Goal: Use online tool/utility: Utilize a website feature to perform a specific function

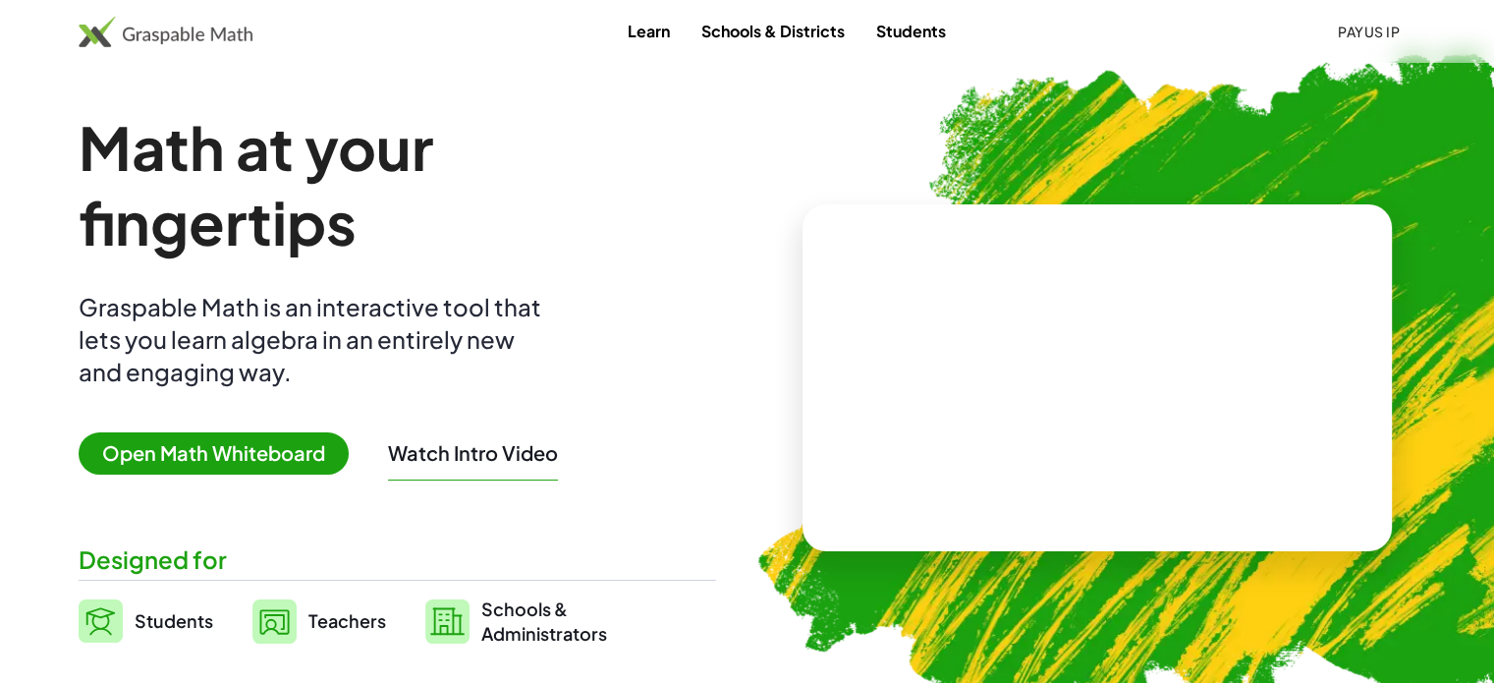
click at [271, 454] on span "Open Math Whiteboard" at bounding box center [214, 453] width 270 height 42
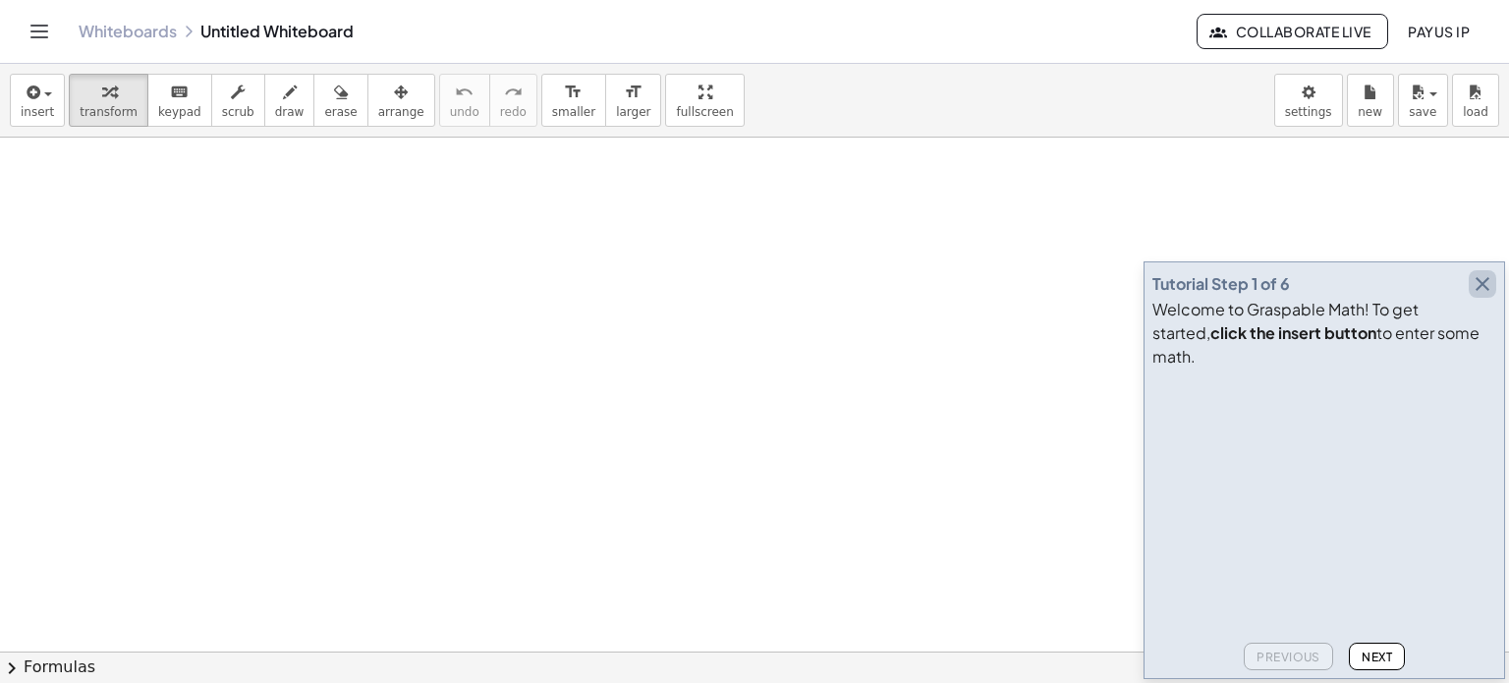
click at [1483, 296] on icon "button" at bounding box center [1483, 284] width 24 height 24
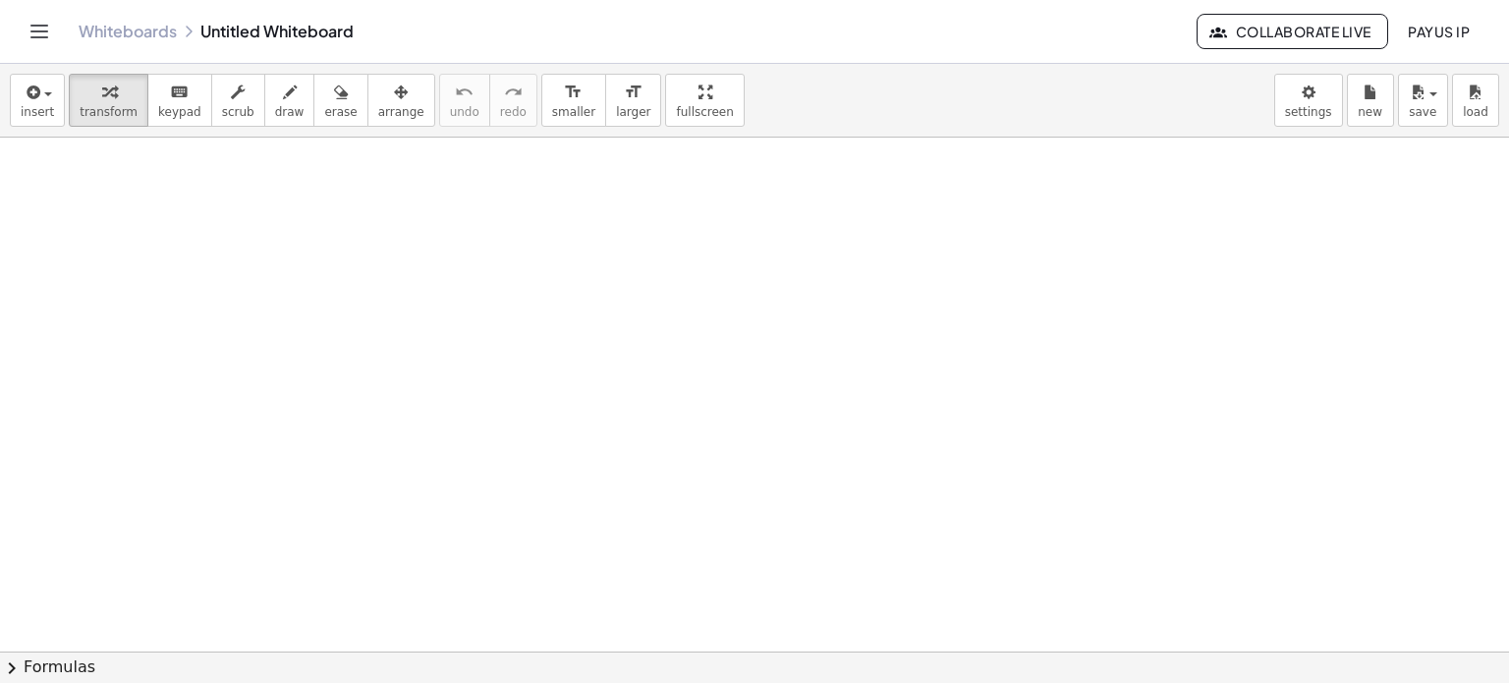
click at [171, 40] on link "Whiteboards" at bounding box center [128, 32] width 98 height 20
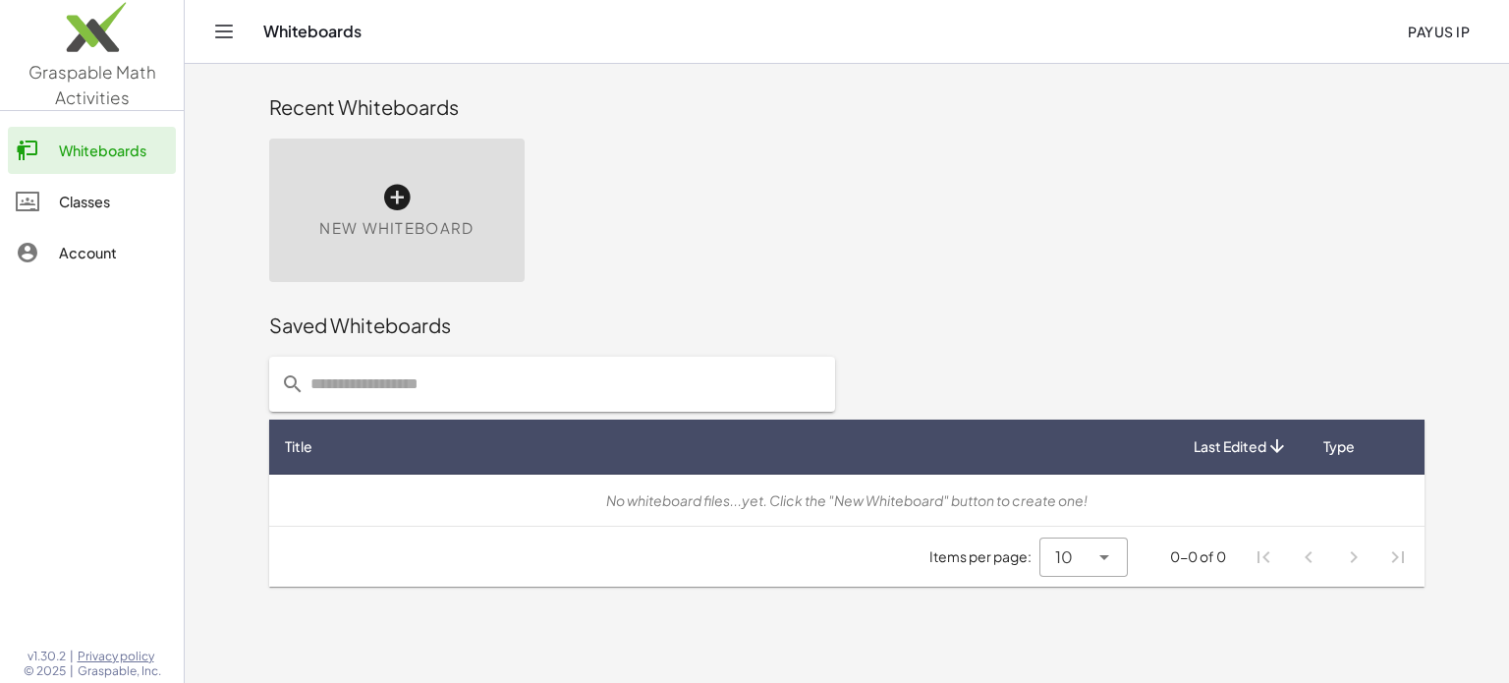
click at [379, 198] on div "New Whiteboard" at bounding box center [396, 210] width 255 height 143
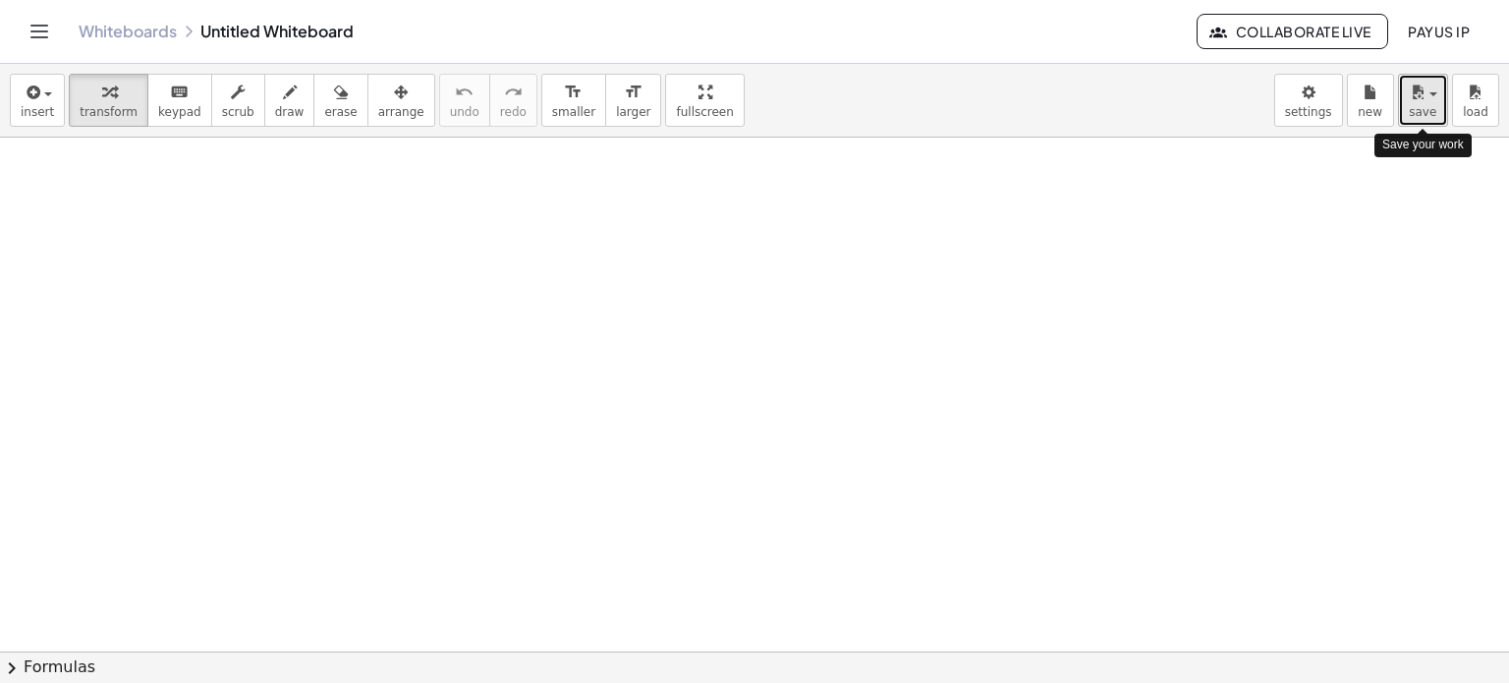
click at [1421, 109] on span "save" at bounding box center [1423, 112] width 28 height 14
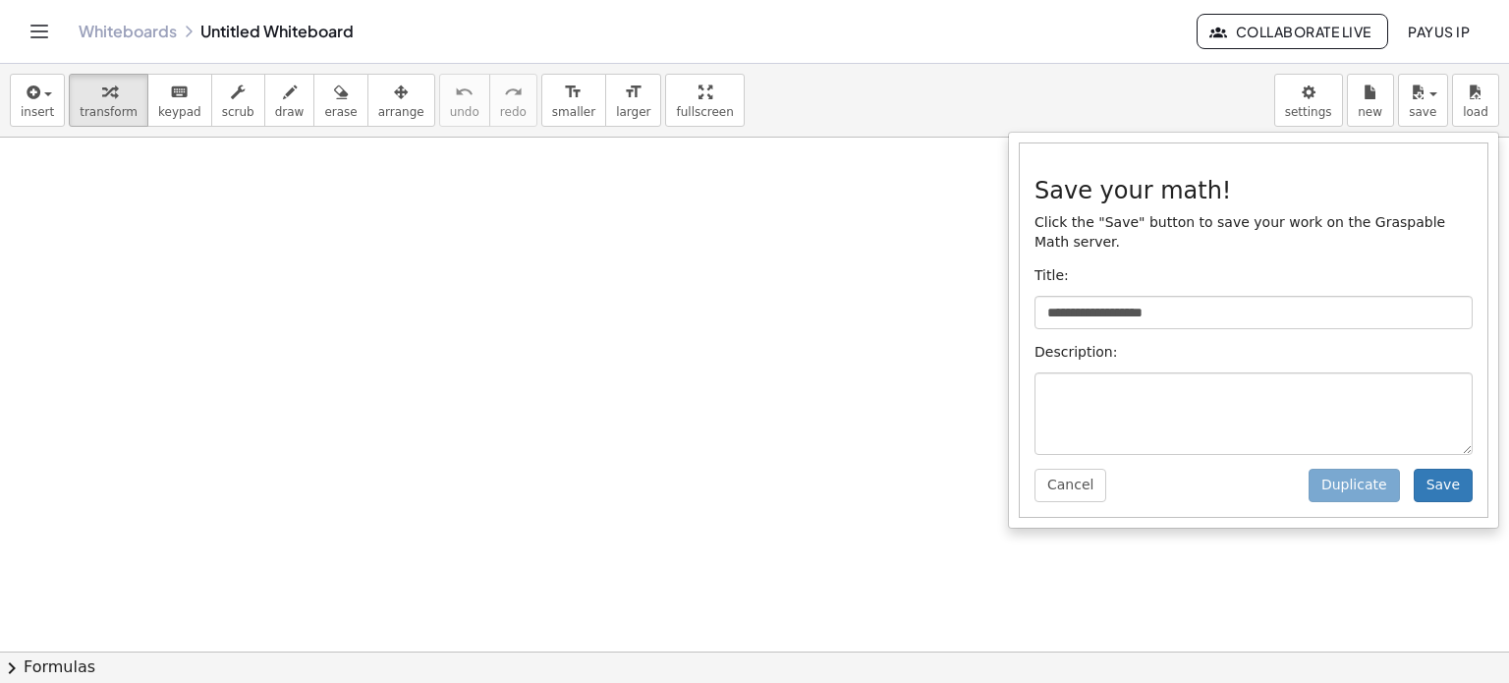
click at [1102, 119] on div "**********" at bounding box center [754, 101] width 1509 height 74
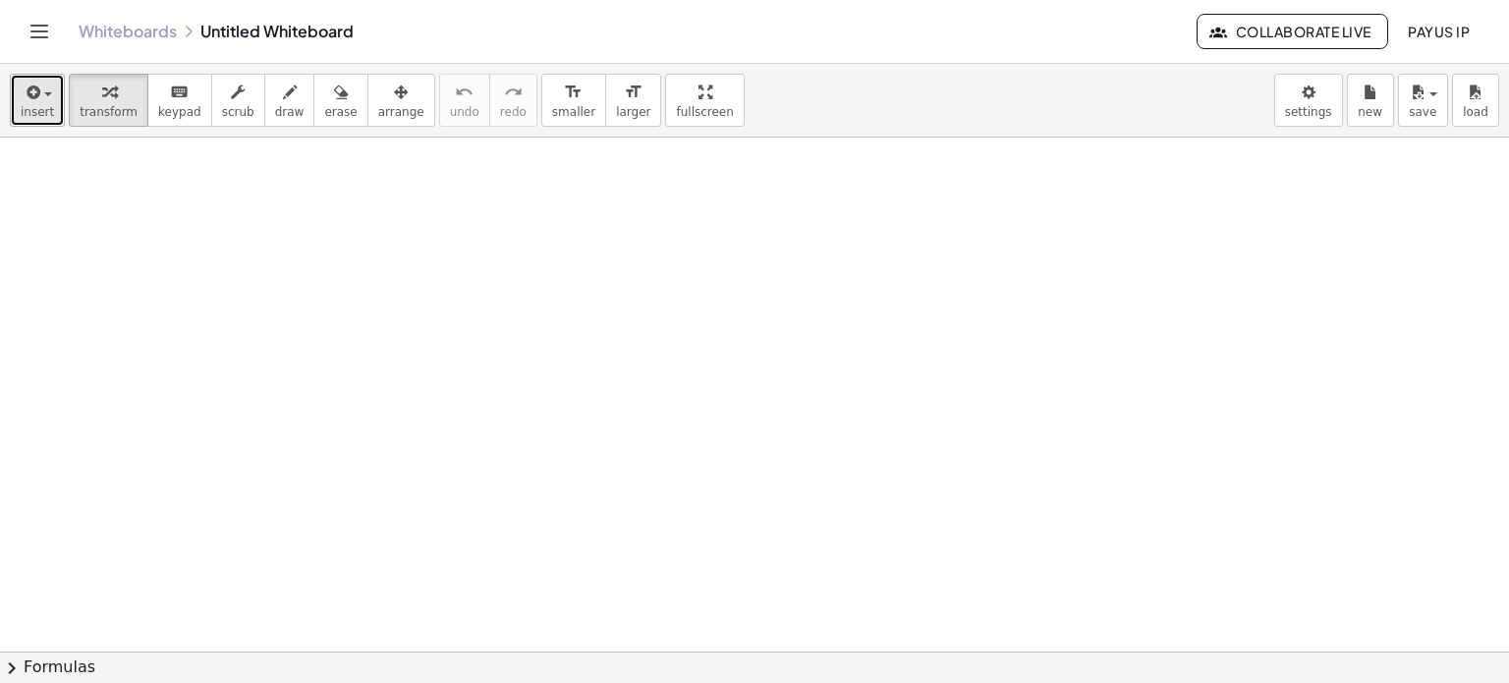
click at [48, 107] on span "insert" at bounding box center [37, 112] width 33 height 14
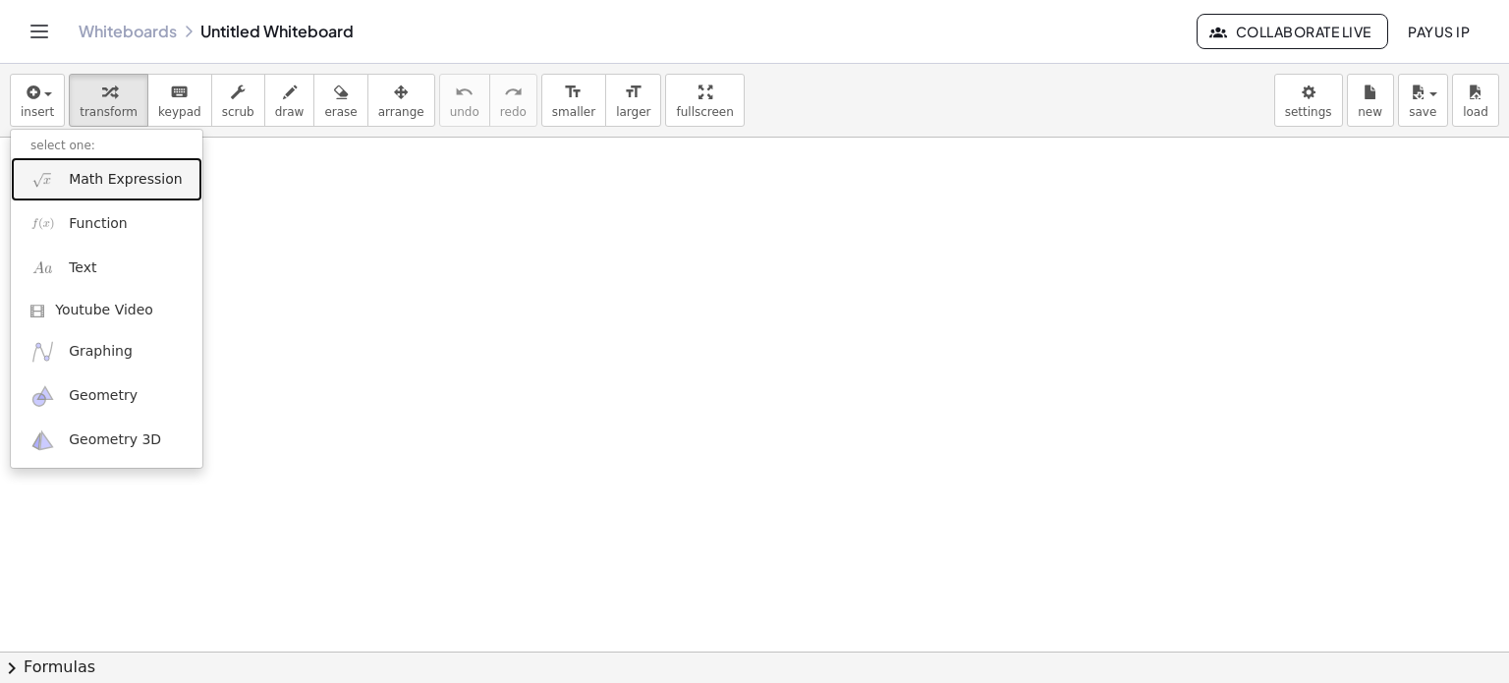
click at [141, 188] on span "Math Expression" at bounding box center [125, 180] width 113 height 20
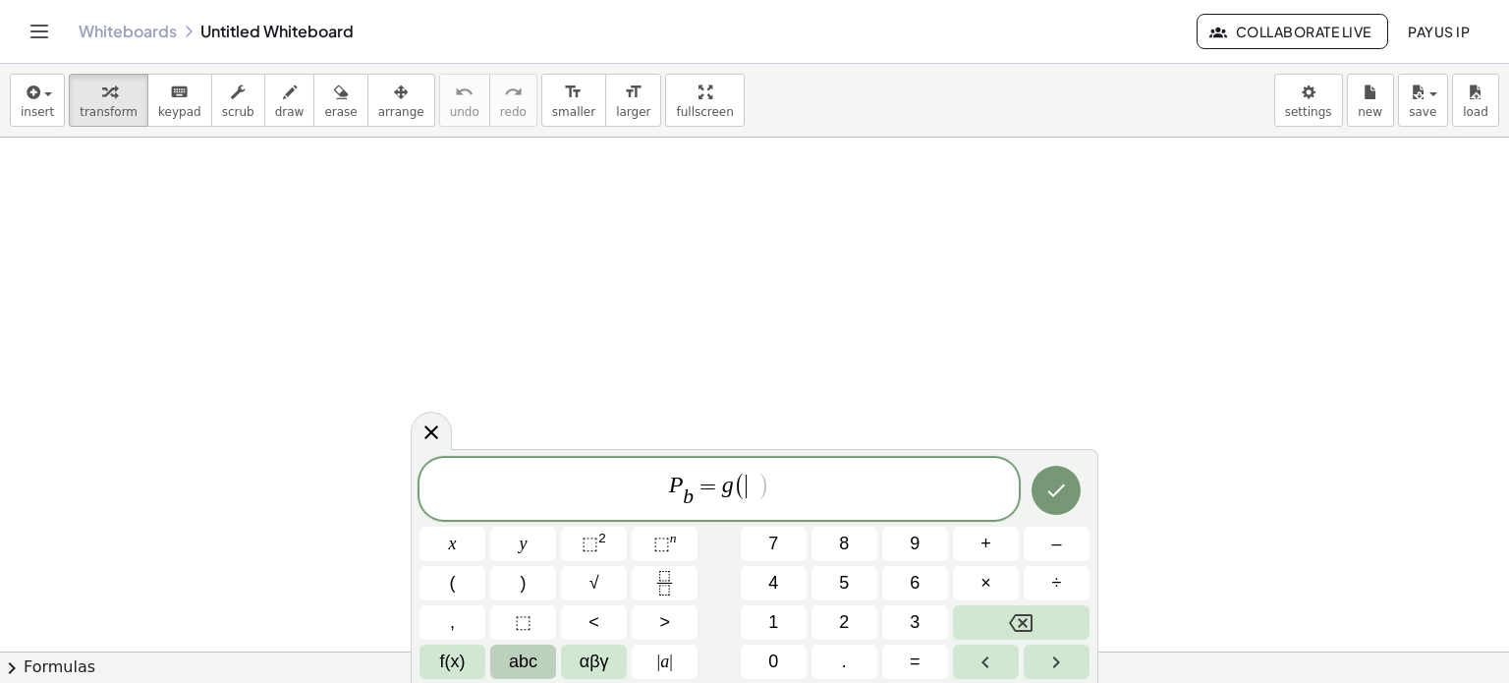
click at [546, 666] on button "abc" at bounding box center [523, 661] width 66 height 34
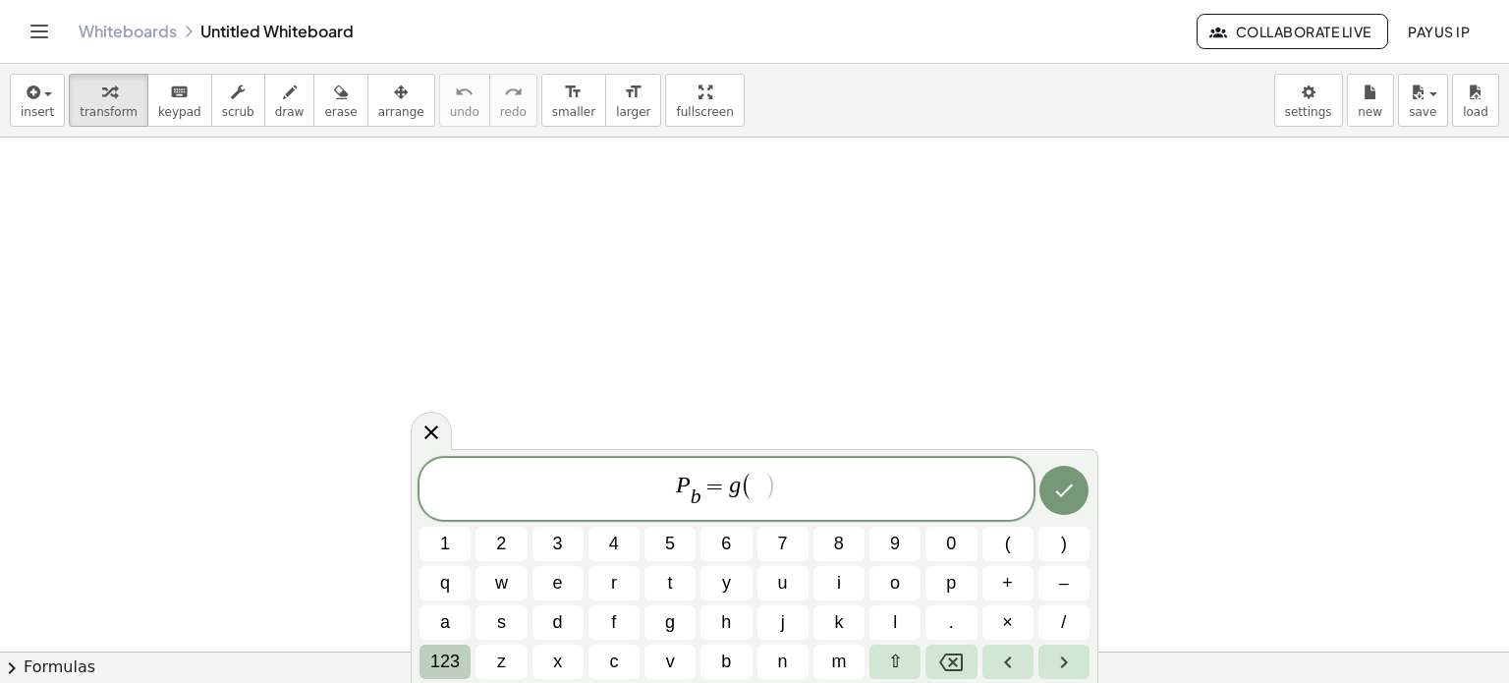
click at [447, 664] on span "123" at bounding box center [444, 661] width 29 height 27
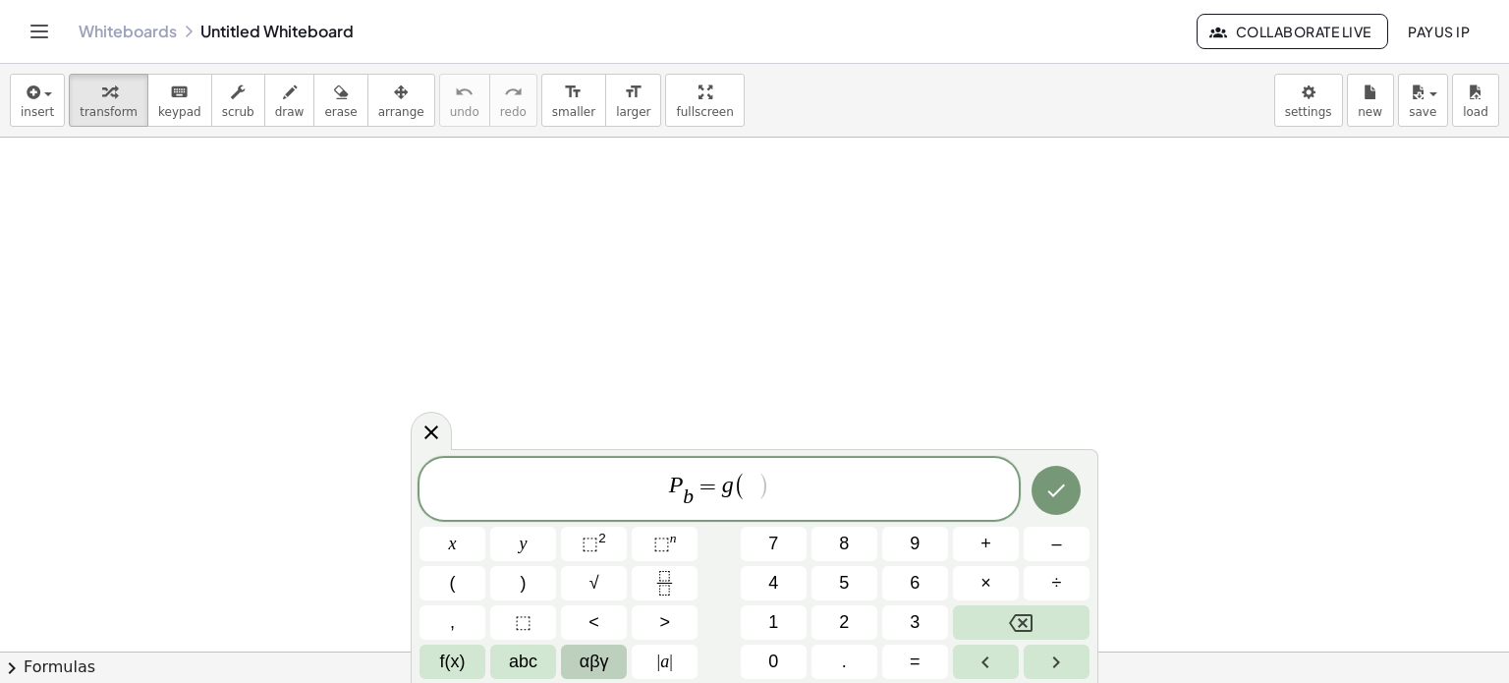
click at [582, 652] on span "αβγ" at bounding box center [594, 661] width 29 height 27
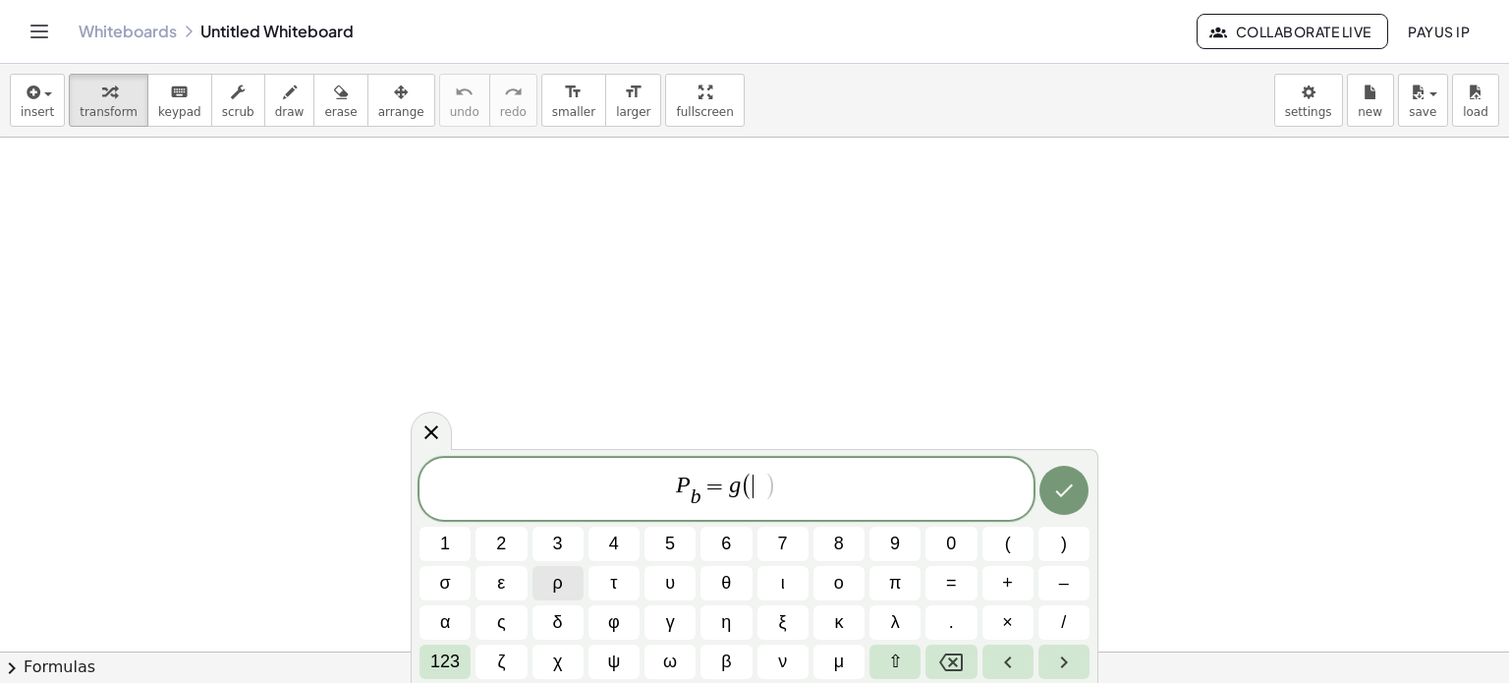
click at [560, 582] on span "ρ" at bounding box center [558, 583] width 10 height 27
click at [451, 659] on span "123" at bounding box center [444, 661] width 29 height 27
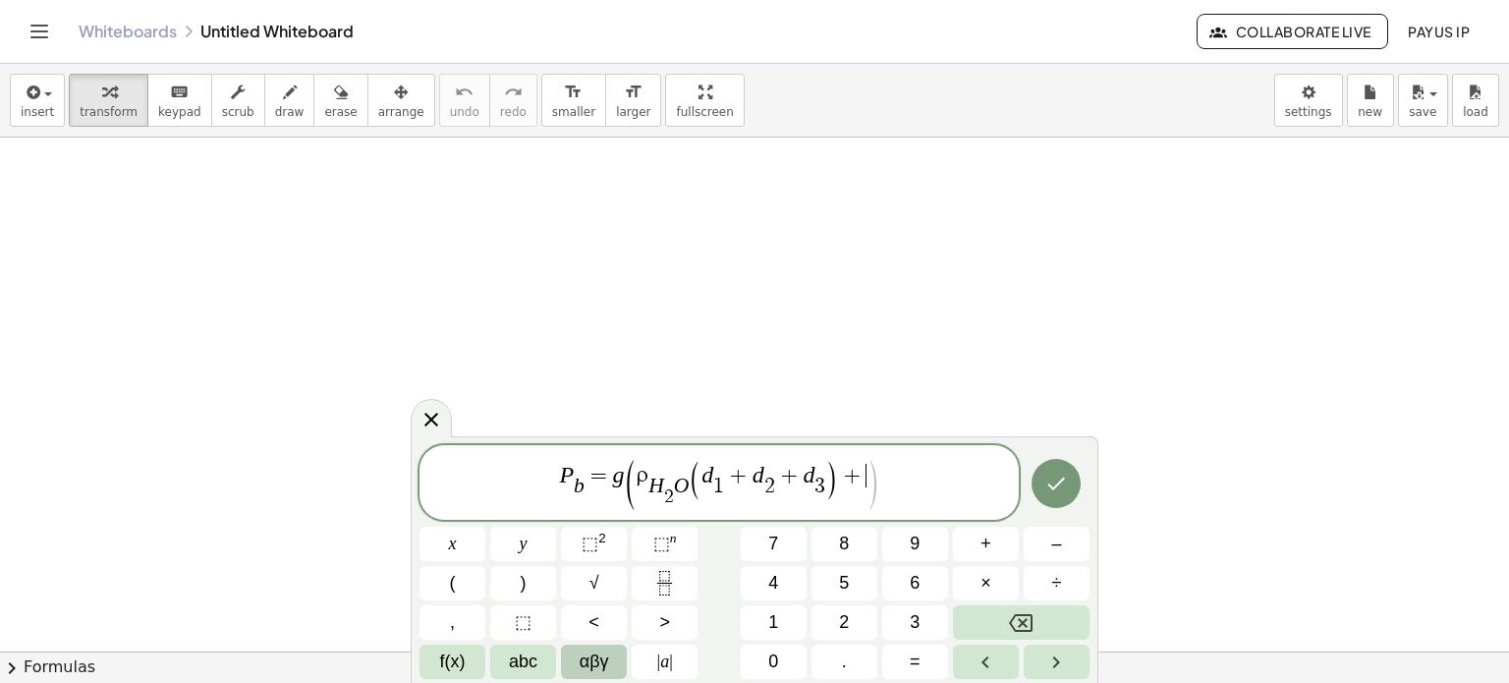
click at [574, 660] on button "αβγ" at bounding box center [594, 661] width 66 height 34
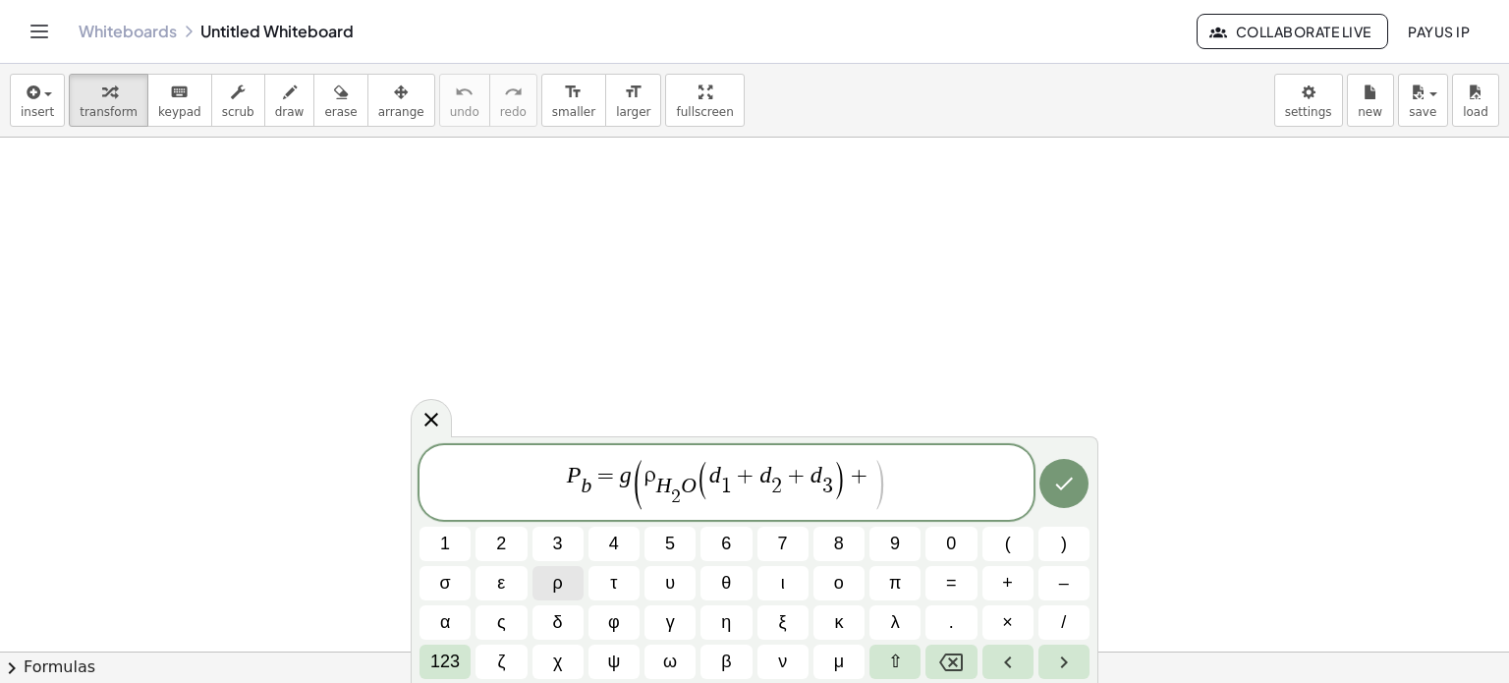
click at [558, 596] on button "ρ" at bounding box center [557, 583] width 51 height 34
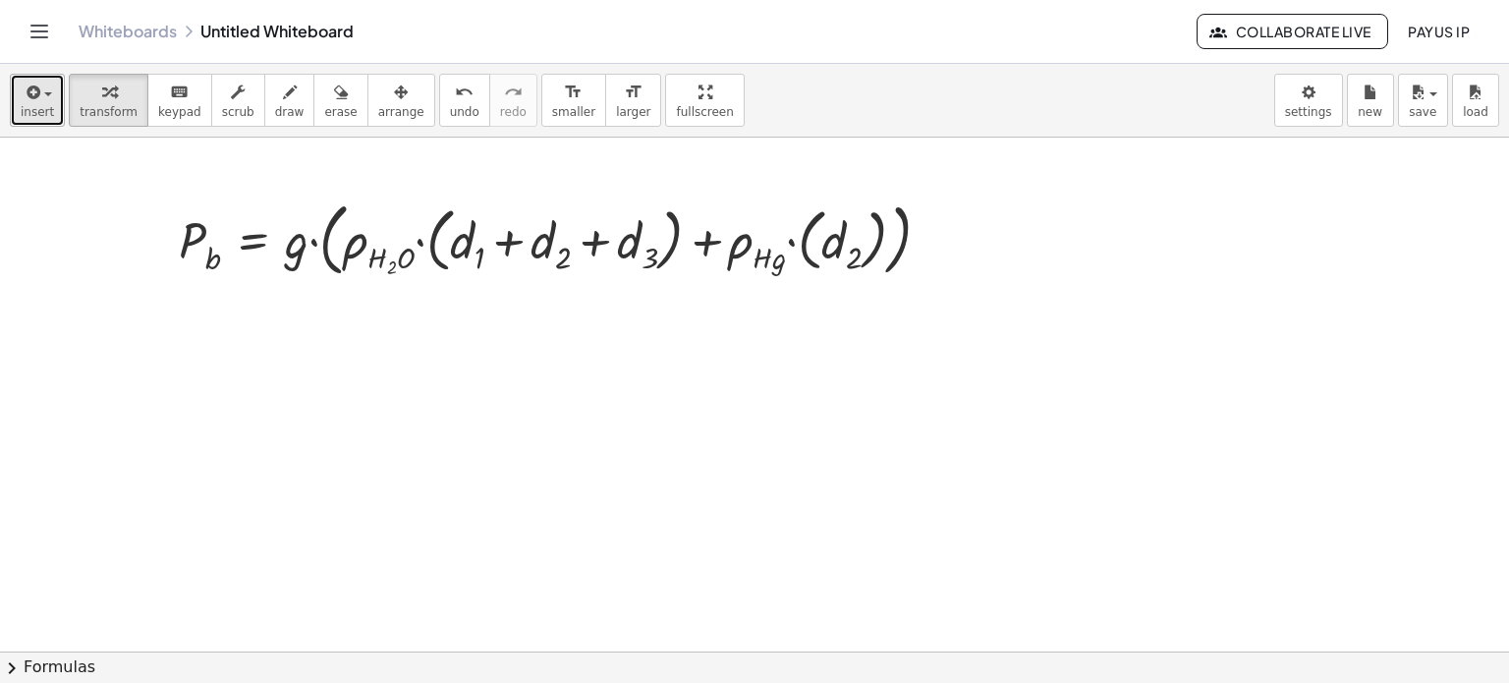
click at [34, 117] on span "insert" at bounding box center [37, 112] width 33 height 14
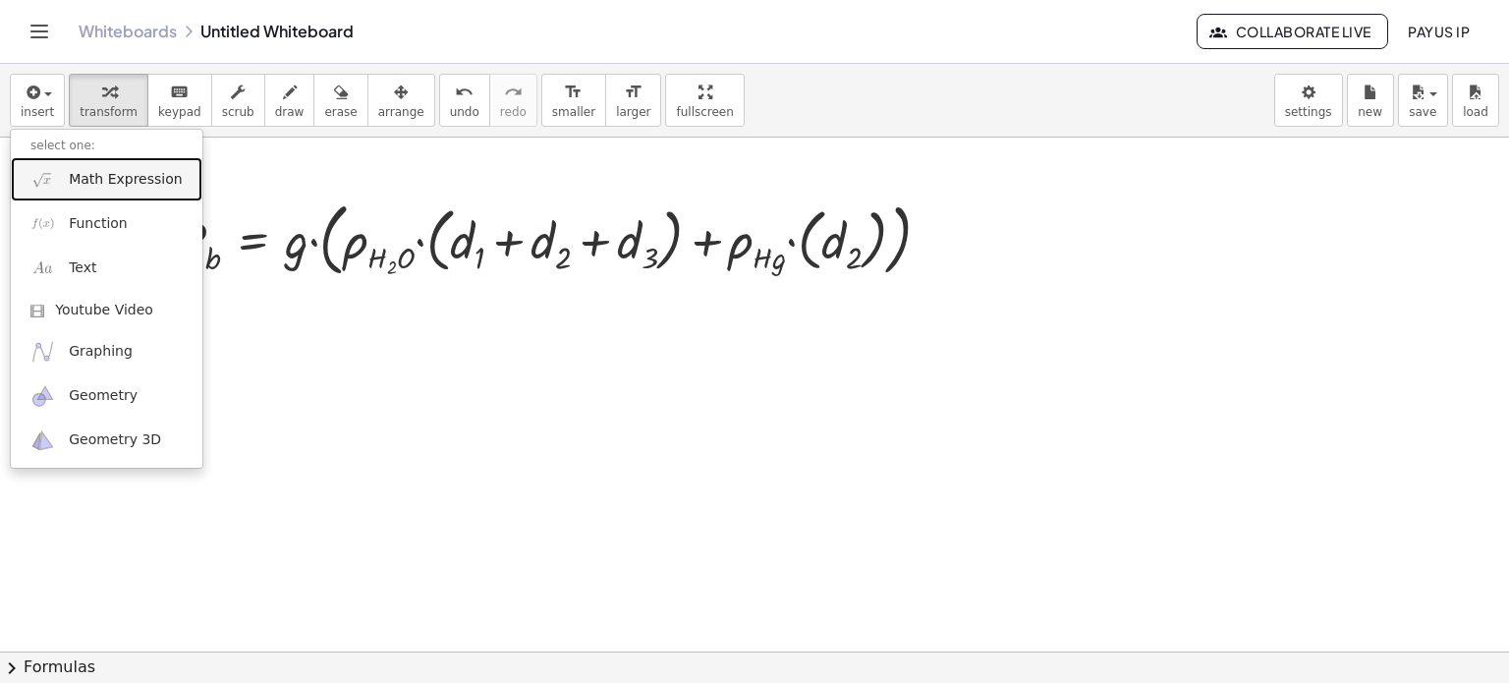
click at [104, 181] on span "Math Expression" at bounding box center [125, 180] width 113 height 20
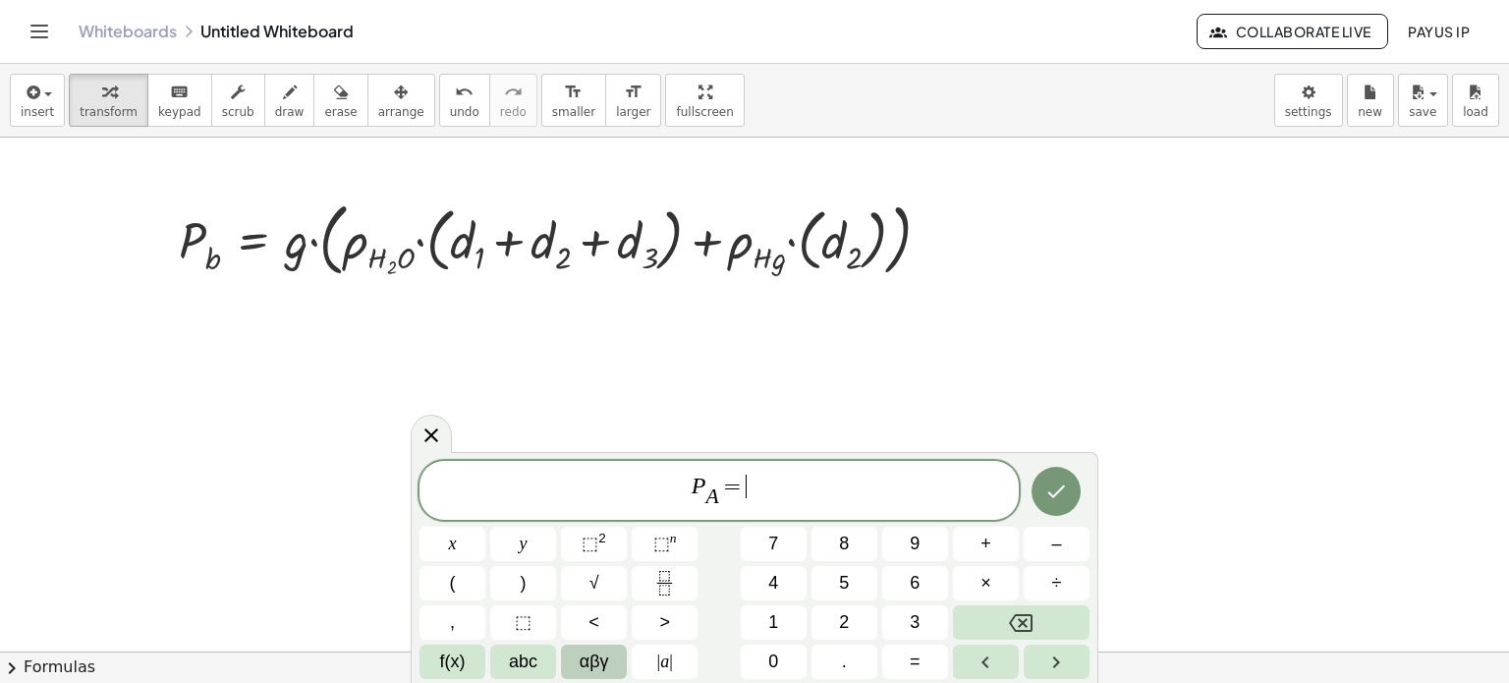
click at [569, 667] on button "αβγ" at bounding box center [594, 661] width 66 height 34
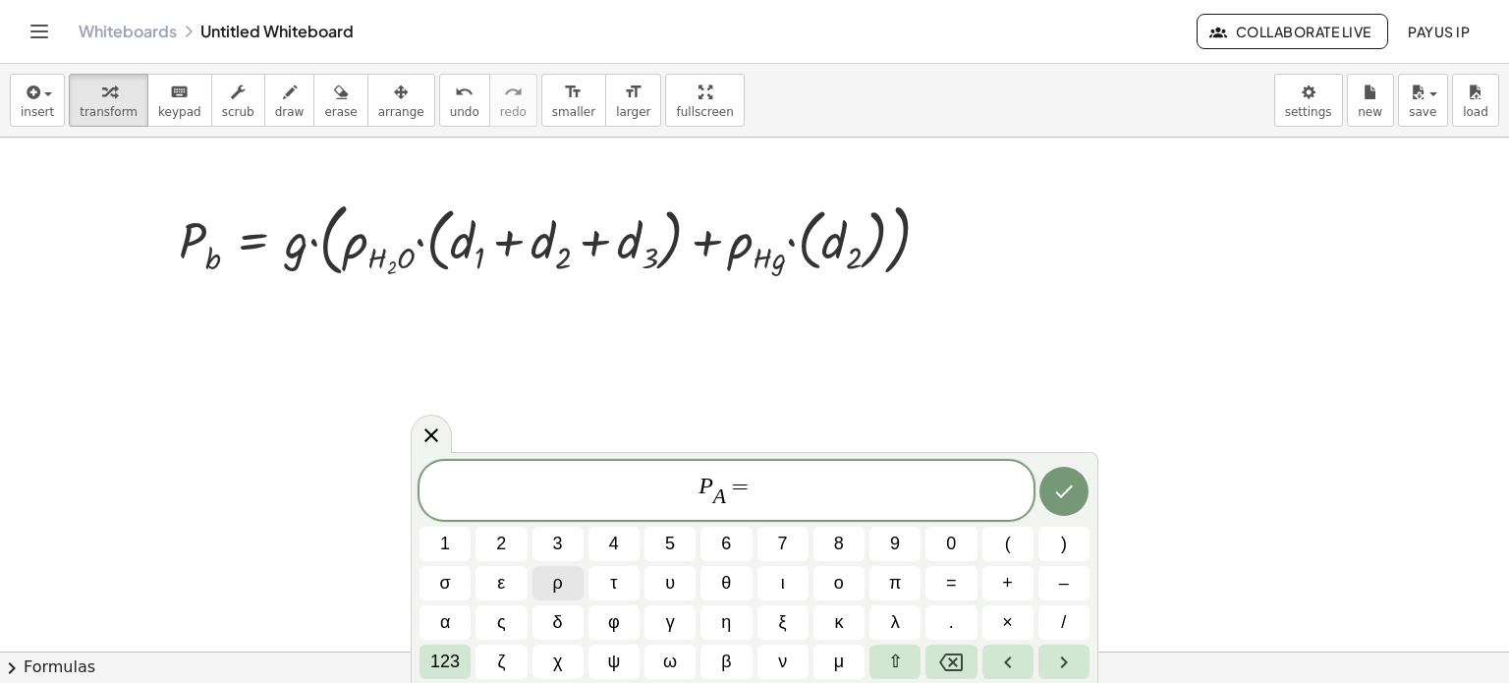
click at [563, 587] on button "ρ" at bounding box center [557, 583] width 51 height 34
click at [467, 653] on button "123" at bounding box center [444, 661] width 51 height 34
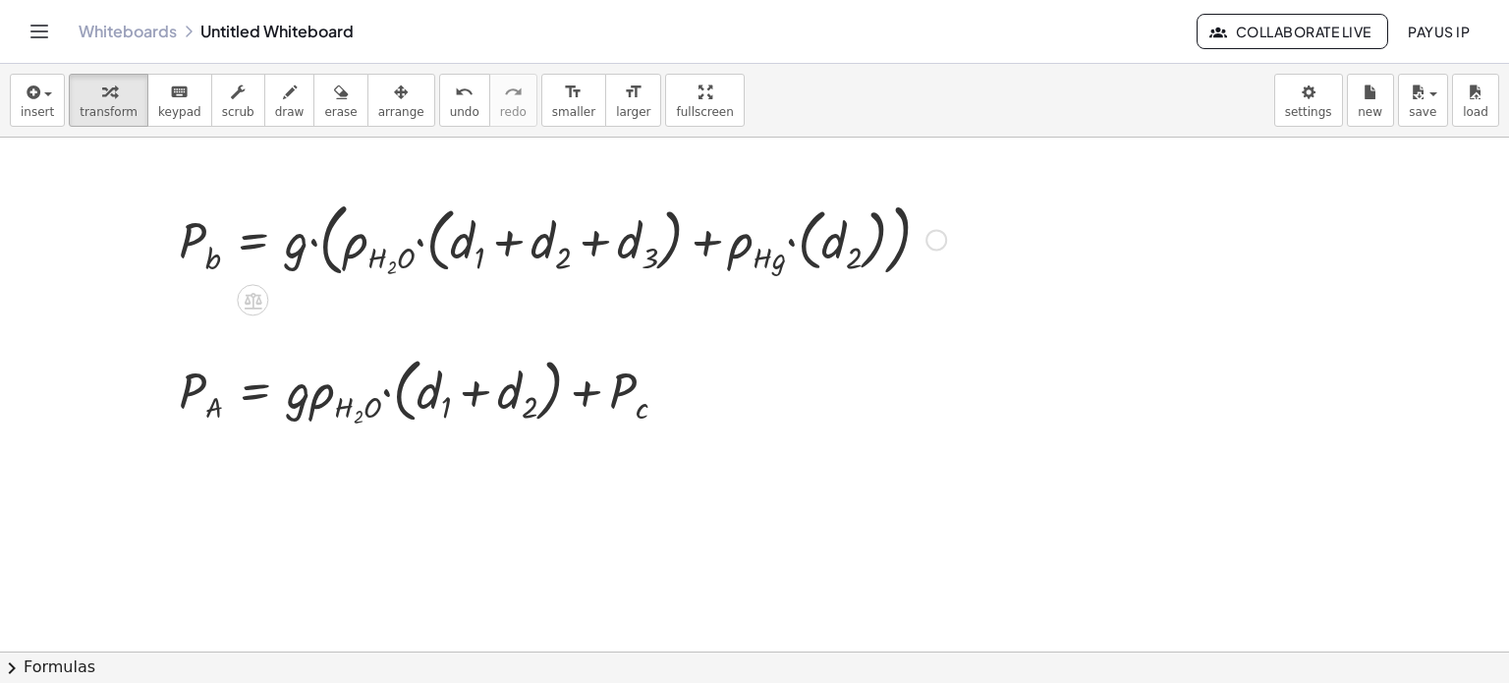
click at [939, 239] on div at bounding box center [936, 240] width 22 height 22
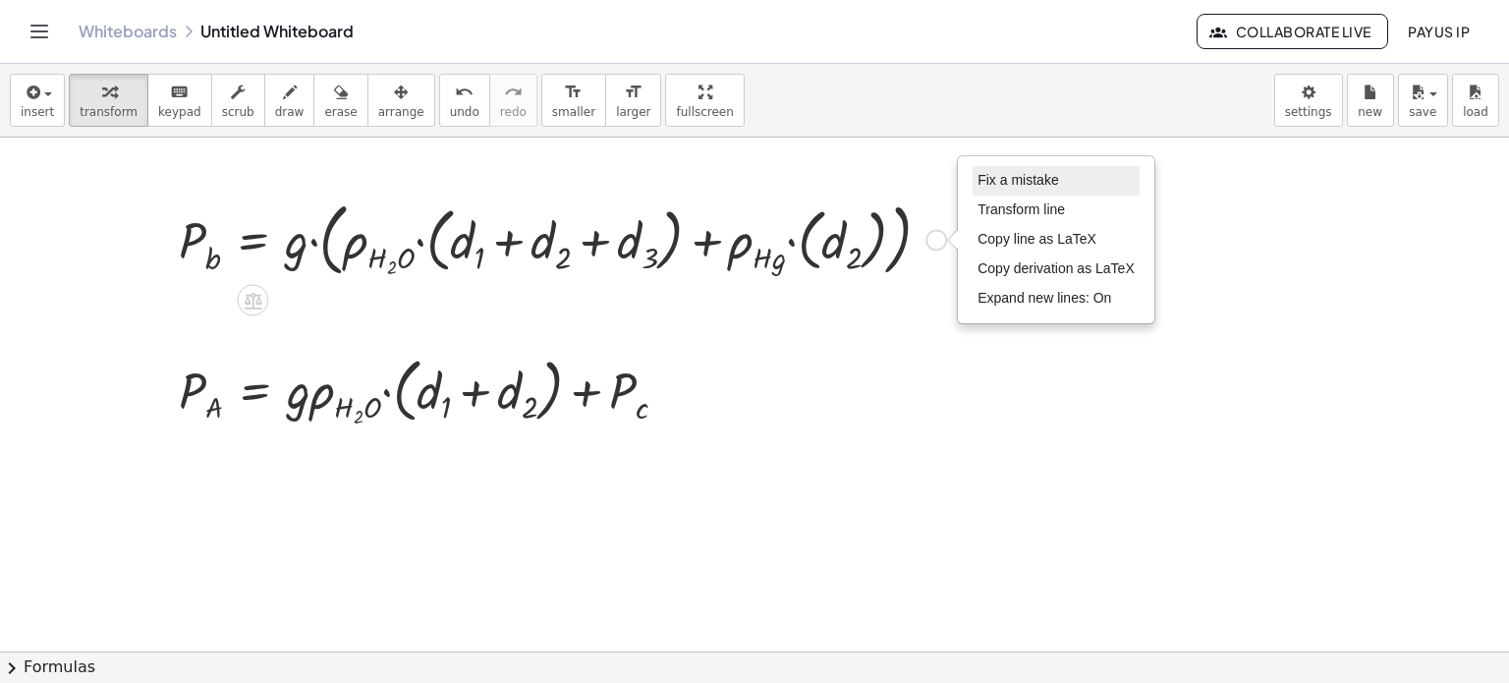
click at [1013, 173] on span "Fix a mistake" at bounding box center [1017, 180] width 81 height 16
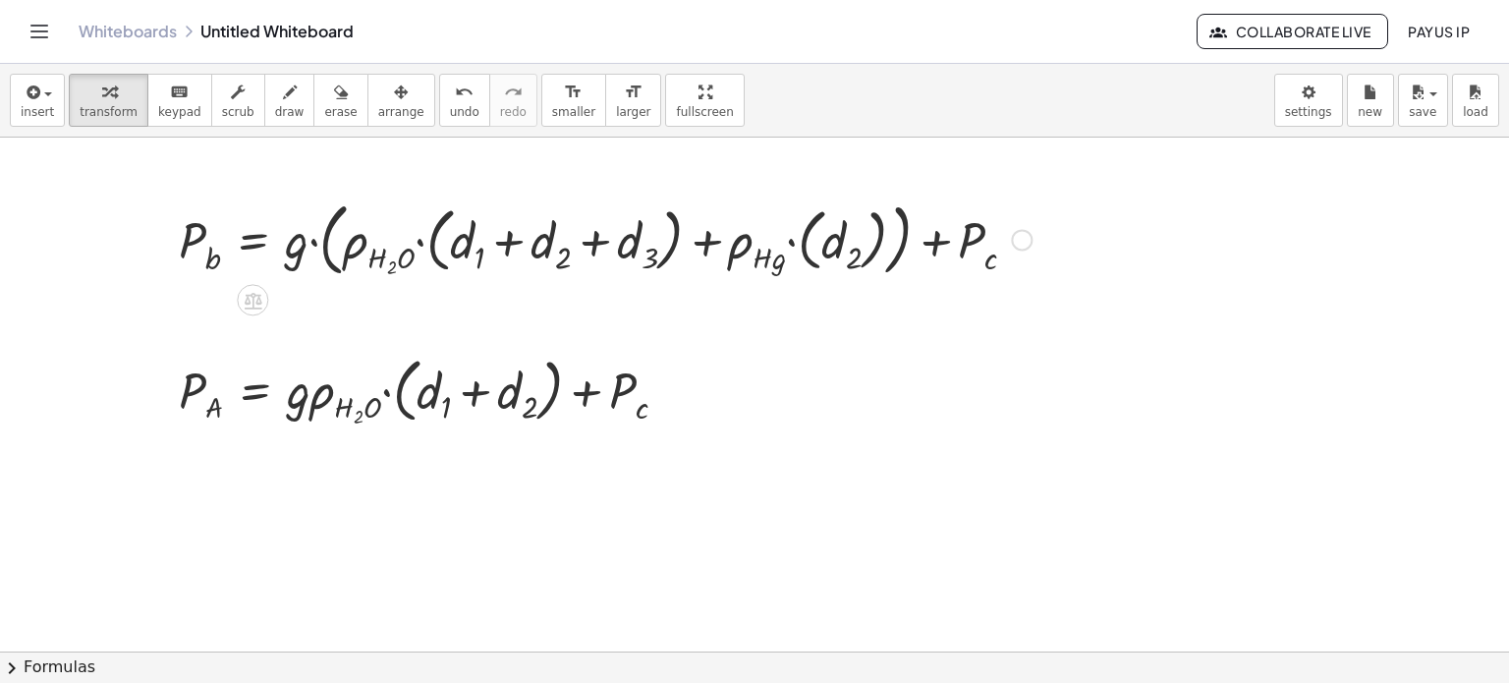
click at [1021, 241] on div "Fix a mistake Transform line Copy line as LaTeX Copy derivation as LaTeX Expand…" at bounding box center [1022, 240] width 22 height 22
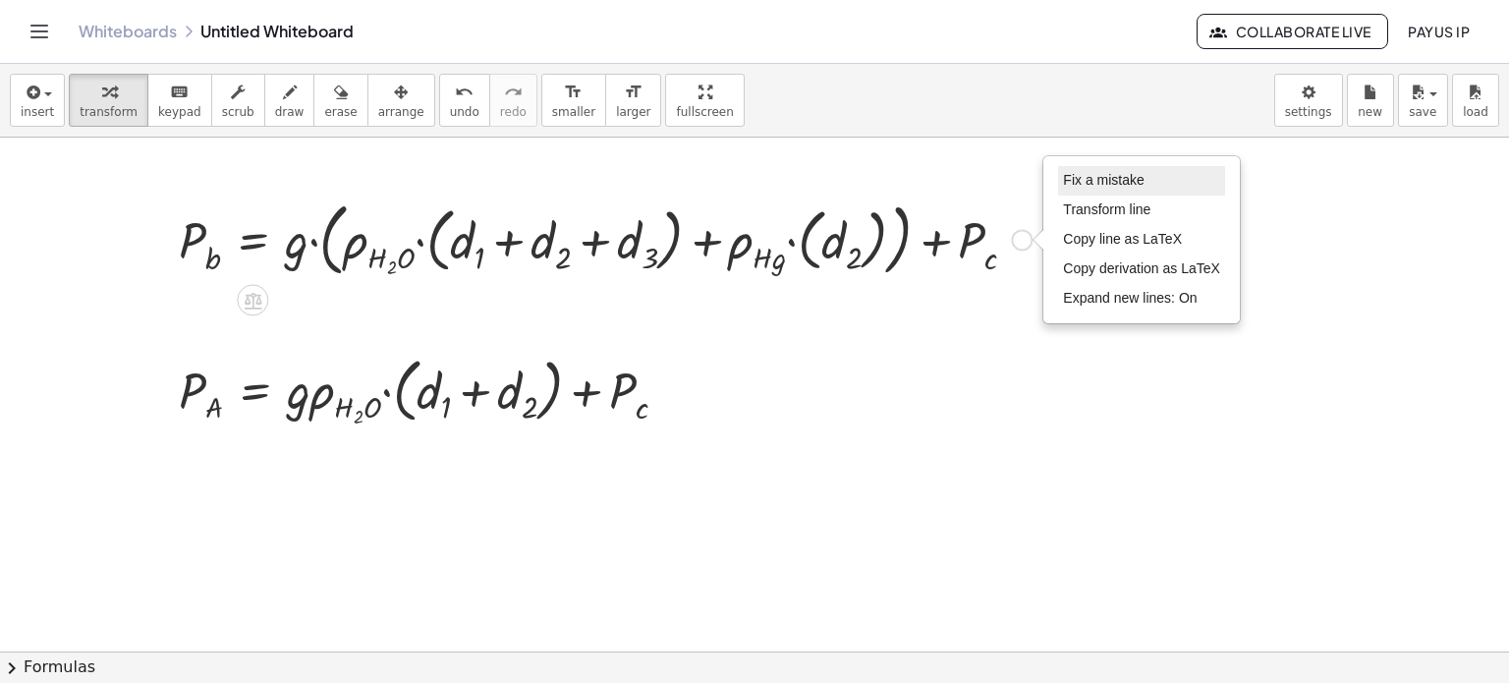
click at [1097, 170] on li "Fix a mistake" at bounding box center [1141, 180] width 167 height 29
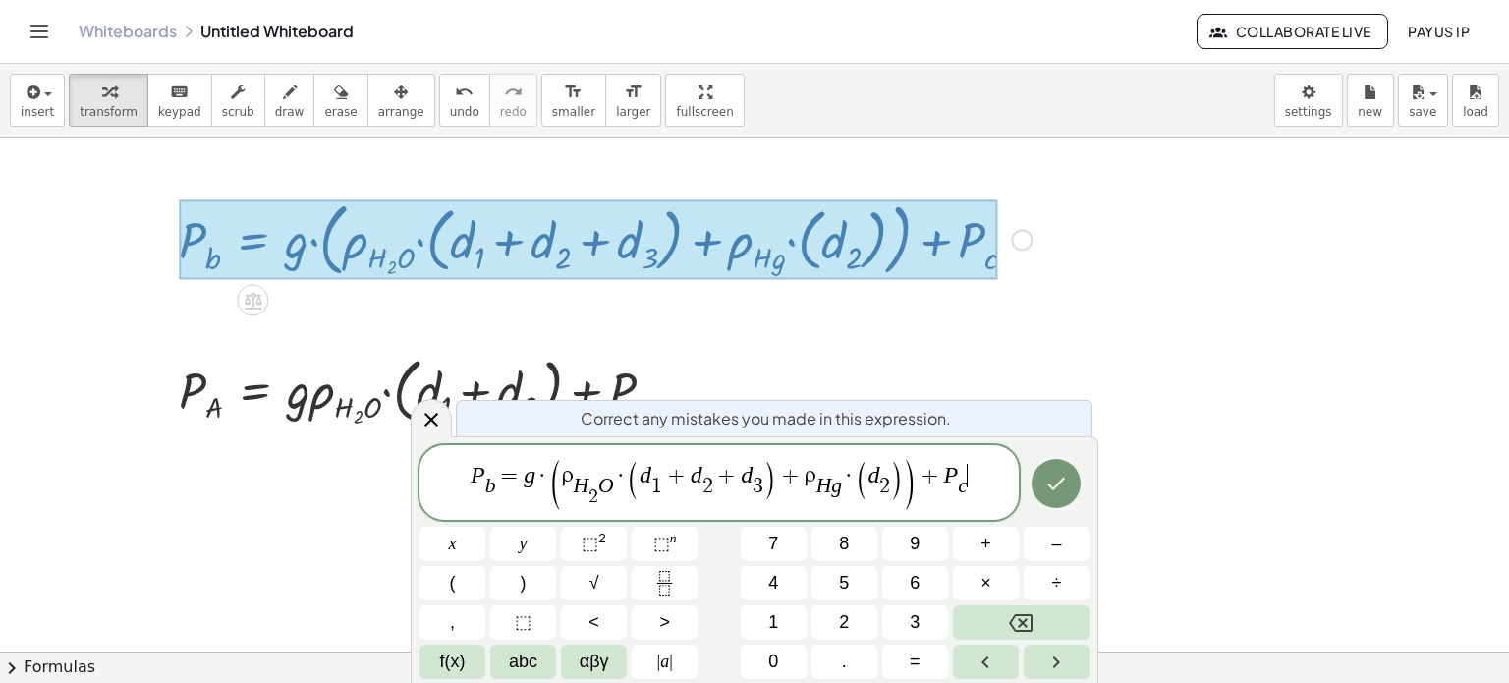
click at [500, 482] on span "=" at bounding box center [510, 476] width 28 height 24
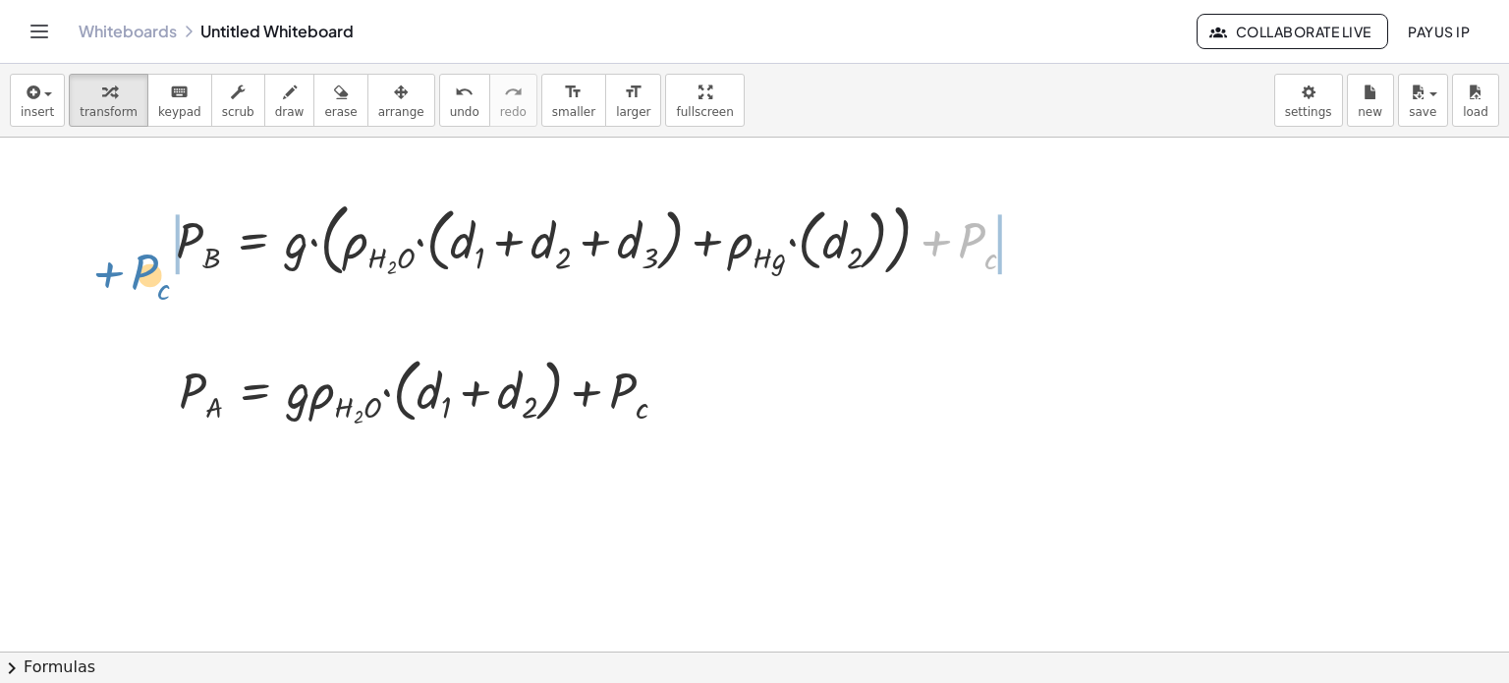
drag, startPoint x: 953, startPoint y: 246, endPoint x: 128, endPoint y: 276, distance: 825.8
click at [128, 276] on div "+ P c P B = + · g · ( + · ρ · H 2 · O · ( + d 1 + d 2 + d 3 ) + · ρ · H · g · (…" at bounding box center [754, 653] width 1509 height 1030
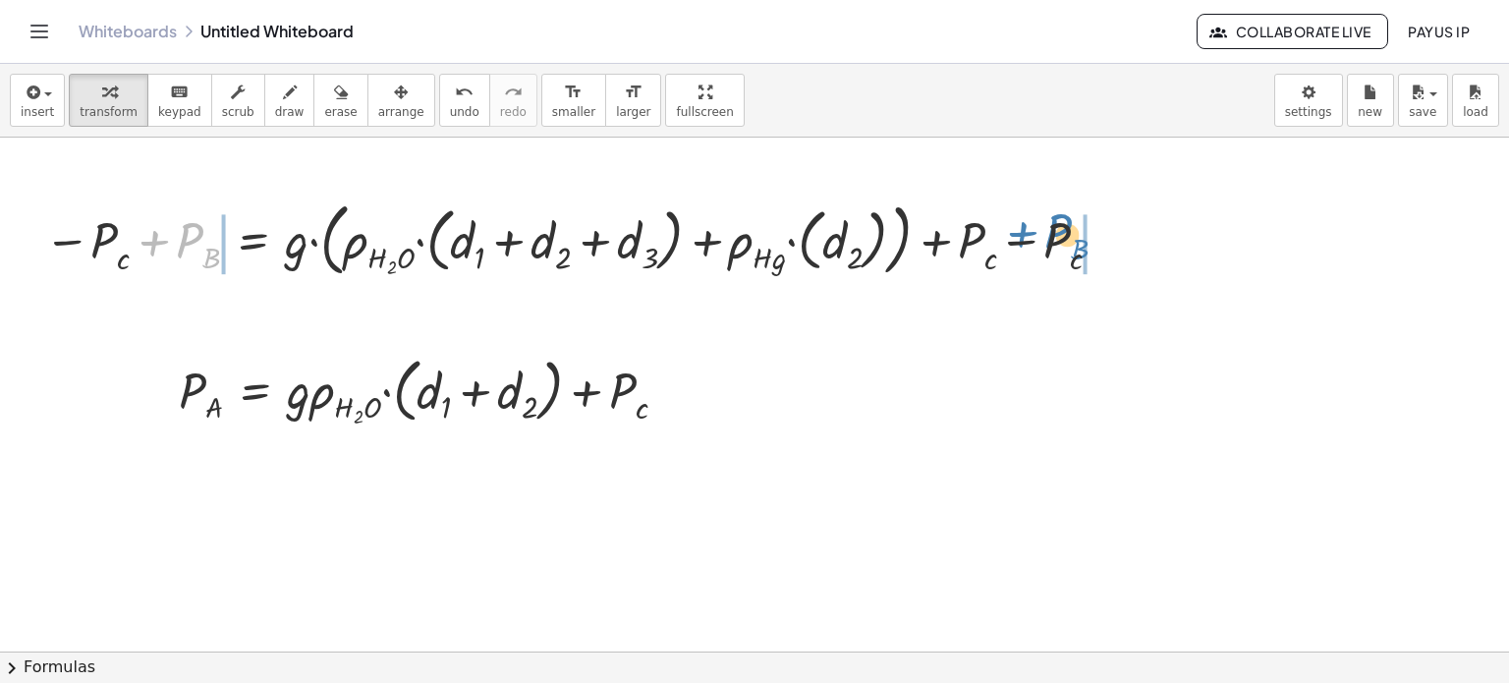
drag, startPoint x: 161, startPoint y: 241, endPoint x: 1025, endPoint y: 231, distance: 863.6
click at [1025, 231] on div at bounding box center [576, 238] width 1085 height 89
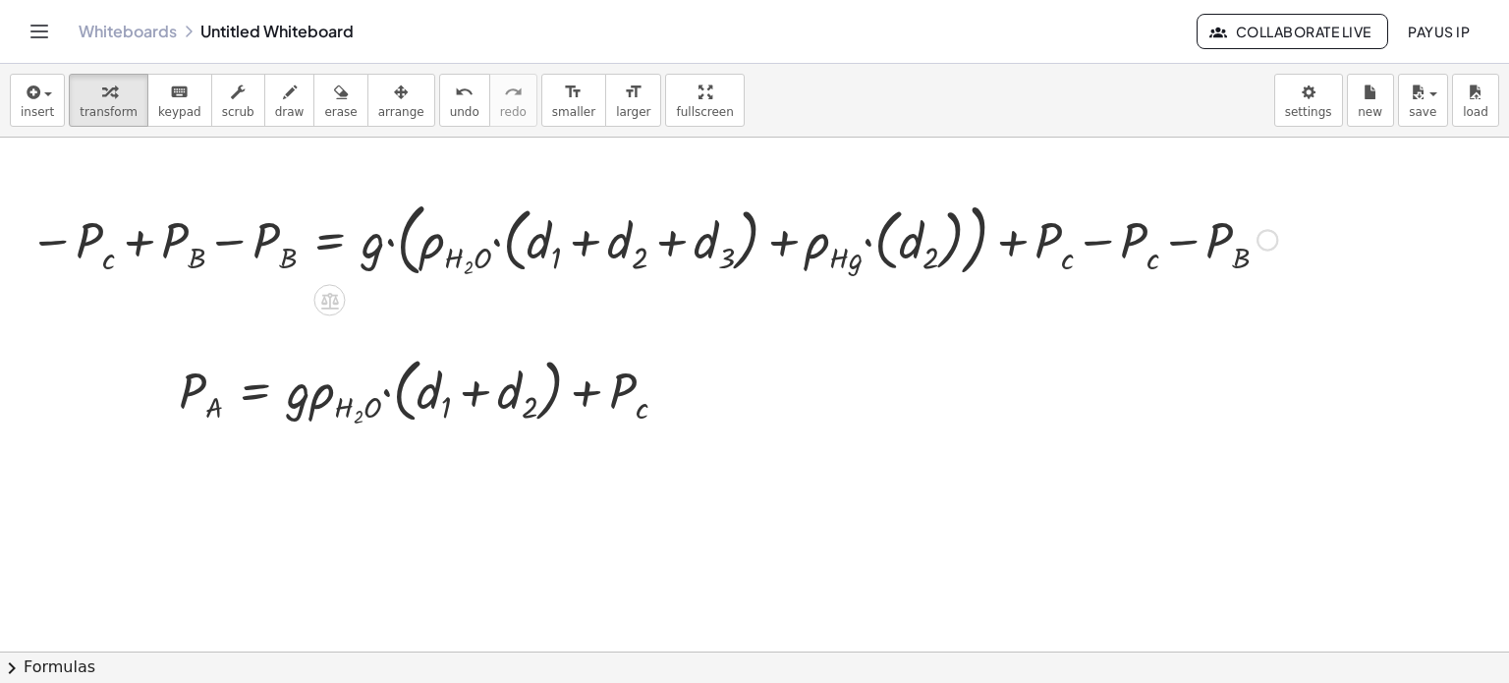
click at [1088, 241] on div at bounding box center [653, 238] width 1267 height 89
click at [227, 239] on div at bounding box center [568, 238] width 1096 height 89
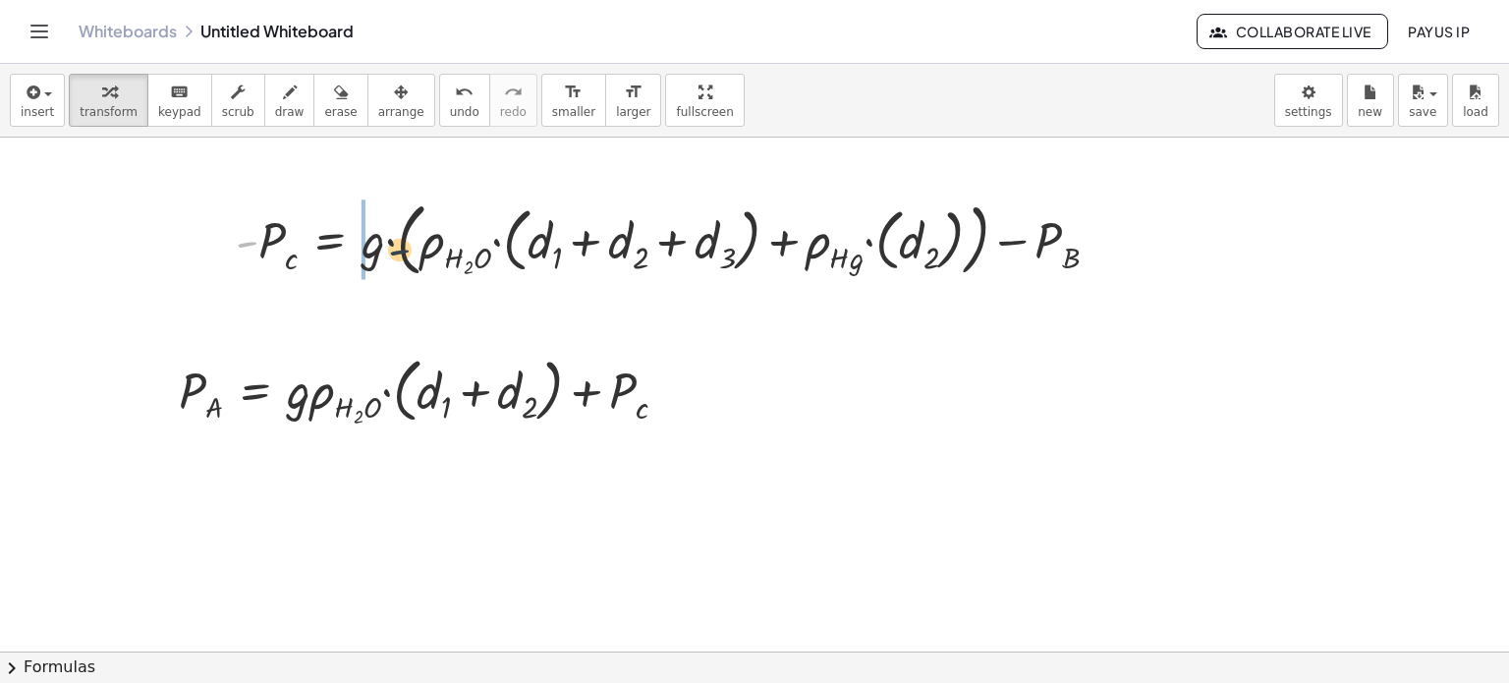
drag, startPoint x: 252, startPoint y: 245, endPoint x: 445, endPoint y: 254, distance: 192.8
click at [445, 254] on div at bounding box center [675, 238] width 899 height 89
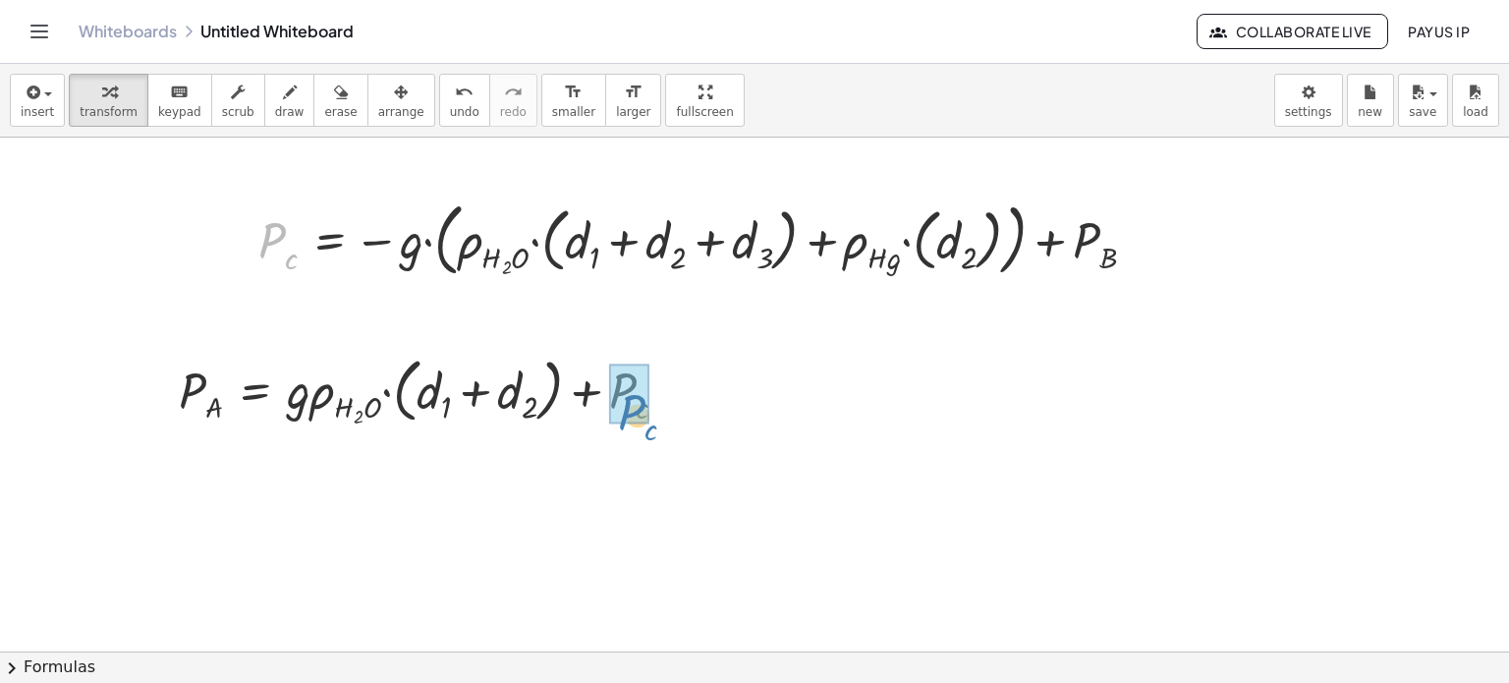
drag, startPoint x: 278, startPoint y: 234, endPoint x: 637, endPoint y: 403, distance: 396.4
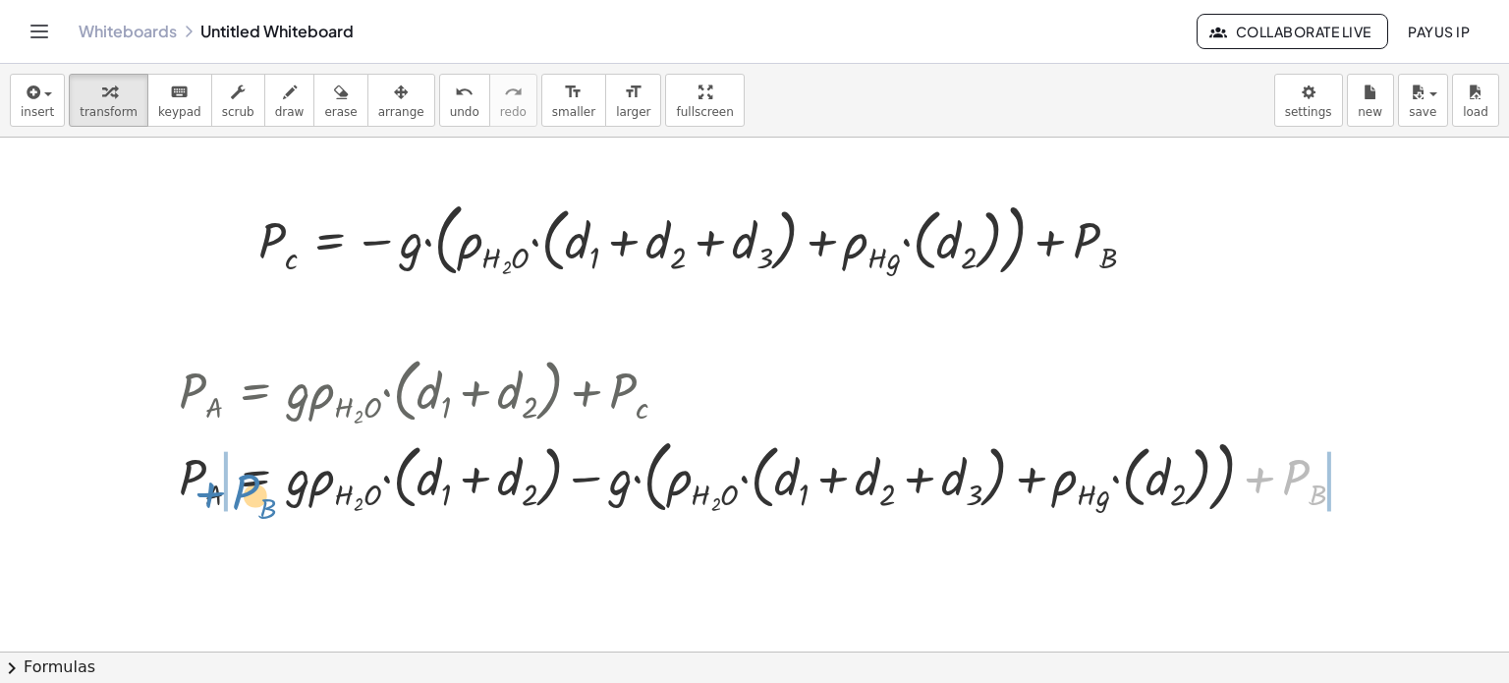
drag, startPoint x: 1293, startPoint y: 482, endPoint x: 227, endPoint y: 492, distance: 1065.9
click at [227, 492] on div at bounding box center [770, 474] width 1202 height 89
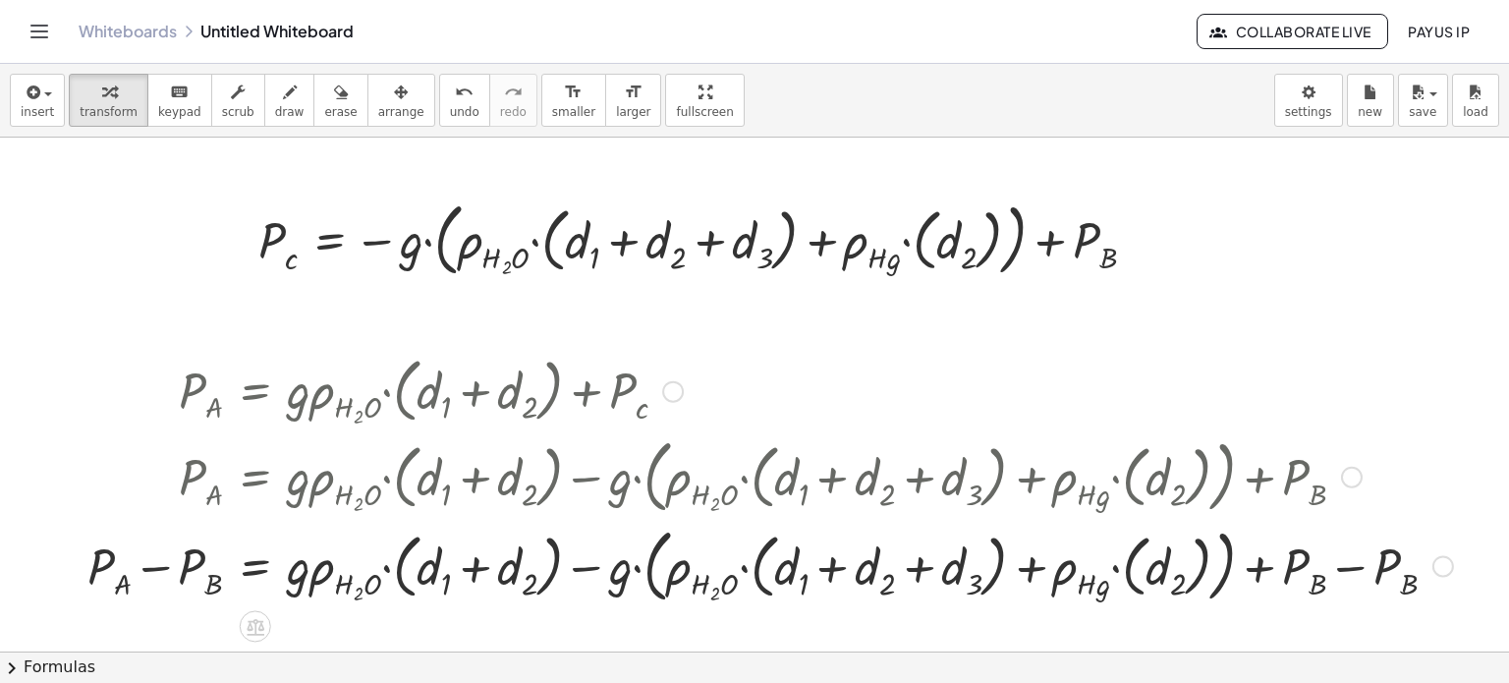
click at [1342, 566] on div at bounding box center [770, 564] width 1385 height 89
drag, startPoint x: 1116, startPoint y: 572, endPoint x: 1082, endPoint y: 573, distance: 34.4
click at [1082, 573] on div at bounding box center [725, 564] width 1294 height 89
click at [582, 579] on div at bounding box center [725, 564] width 1294 height 89
drag, startPoint x: 624, startPoint y: 579, endPoint x: 295, endPoint y: 588, distance: 329.2
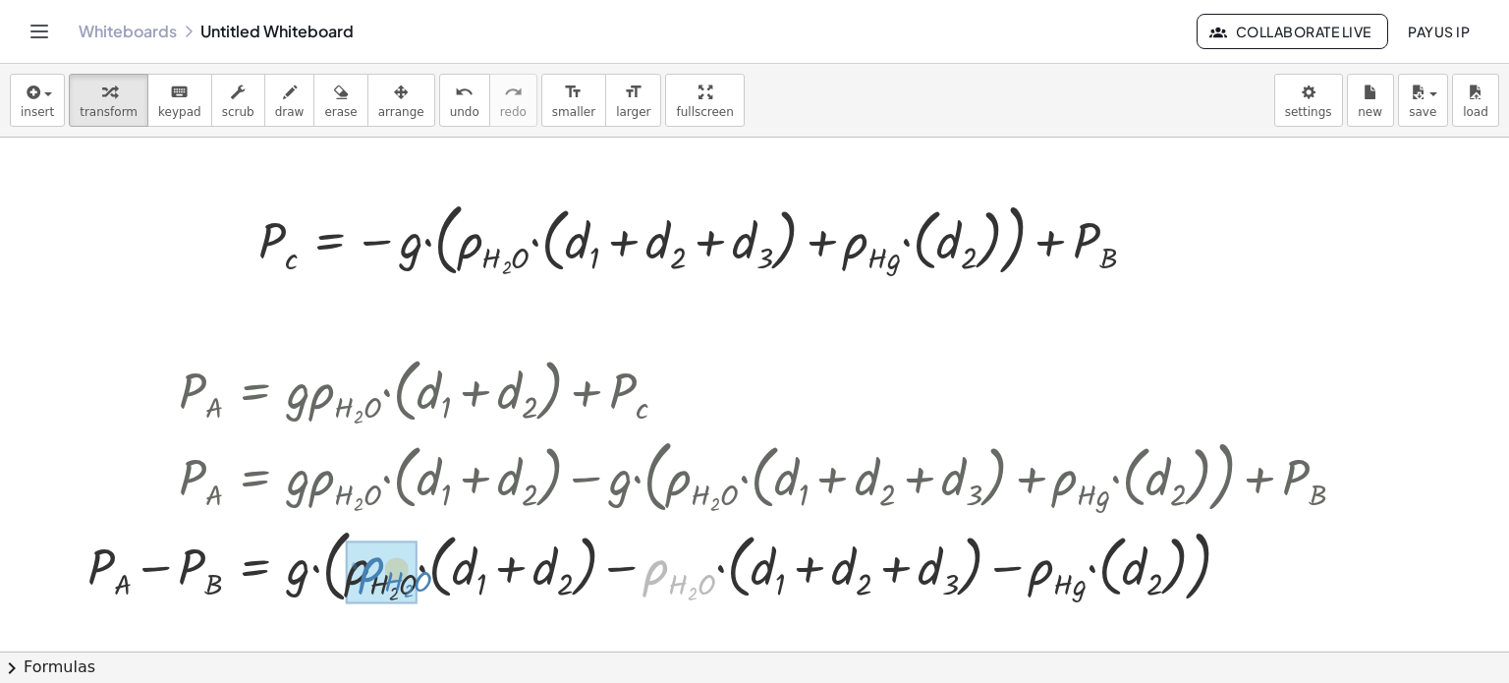
drag, startPoint x: 665, startPoint y: 578, endPoint x: 381, endPoint y: 581, distance: 283.9
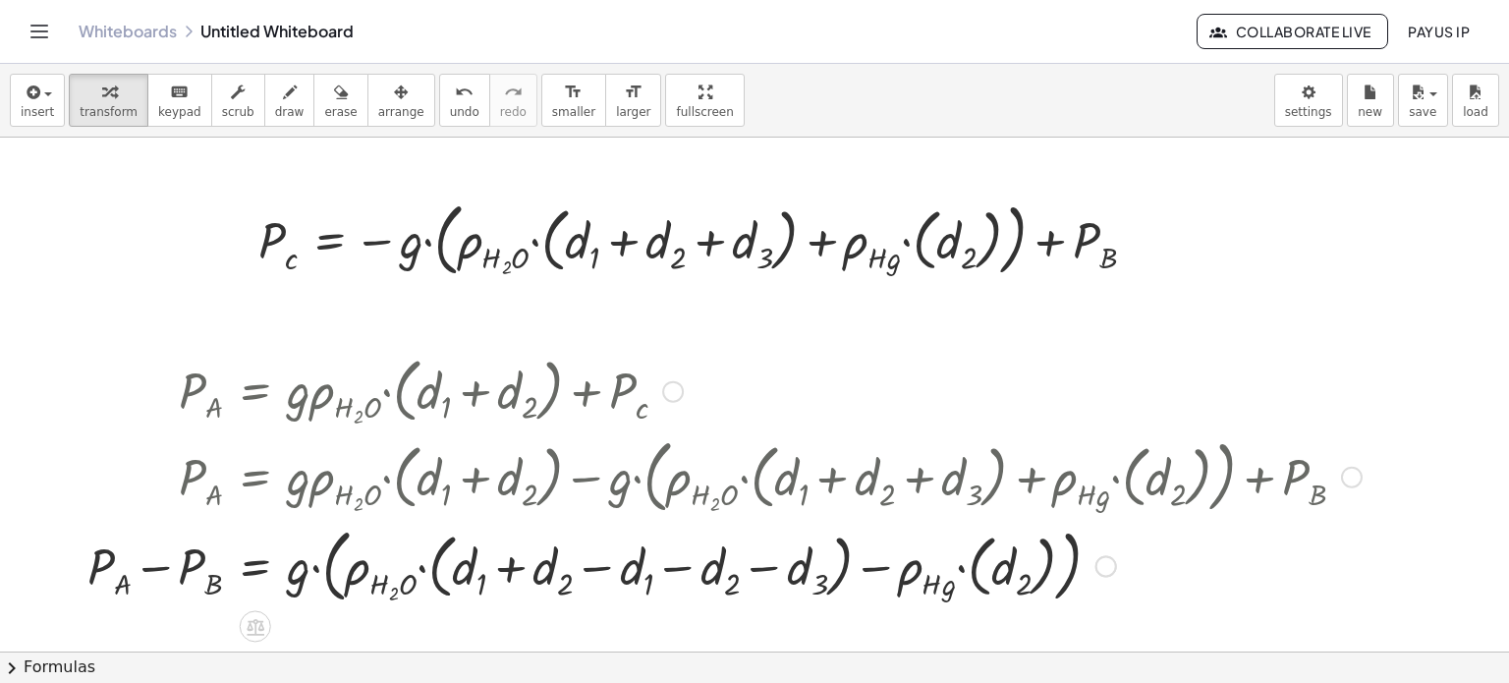
click at [599, 572] on div at bounding box center [725, 564] width 1294 height 89
drag, startPoint x: 630, startPoint y: 566, endPoint x: 476, endPoint y: 566, distance: 153.3
click at [476, 566] on div at bounding box center [725, 564] width 1294 height 89
click at [515, 569] on div at bounding box center [725, 564] width 1294 height 89
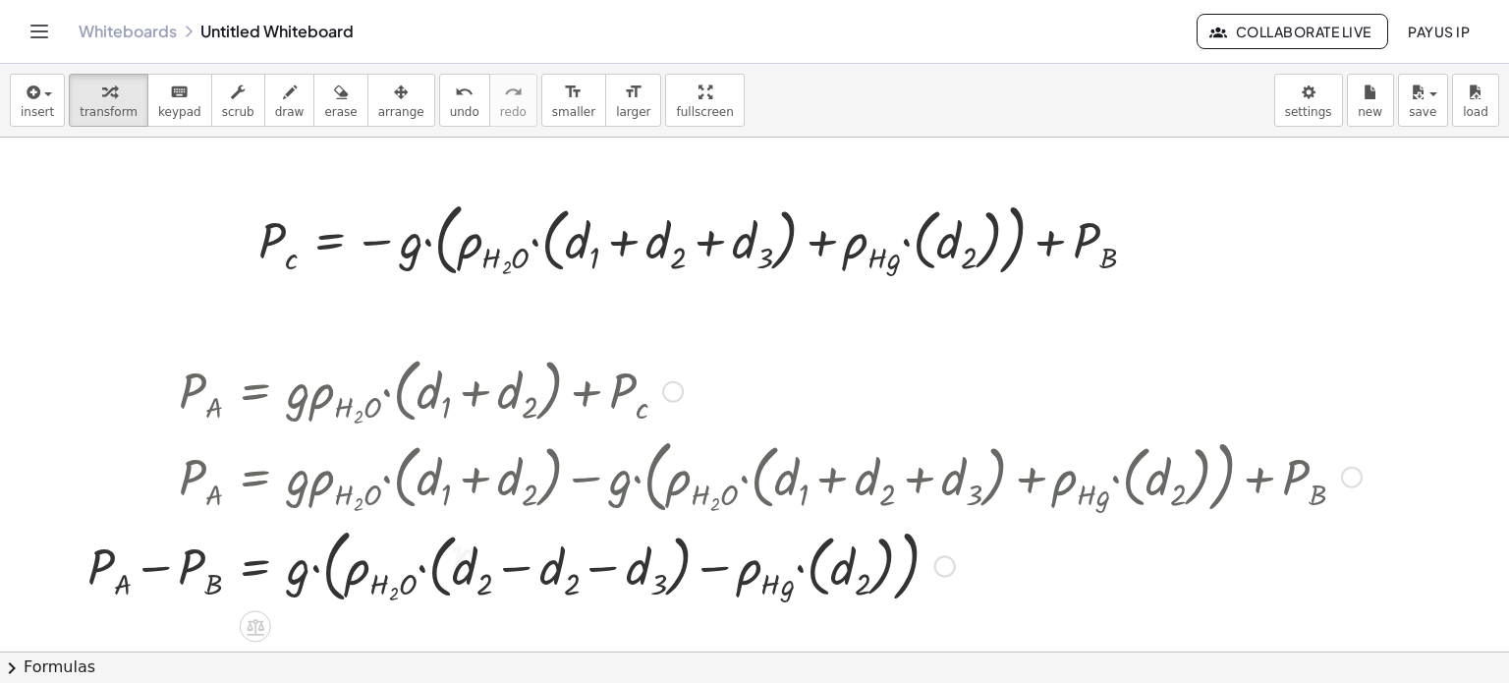
click at [519, 566] on div at bounding box center [725, 564] width 1294 height 89
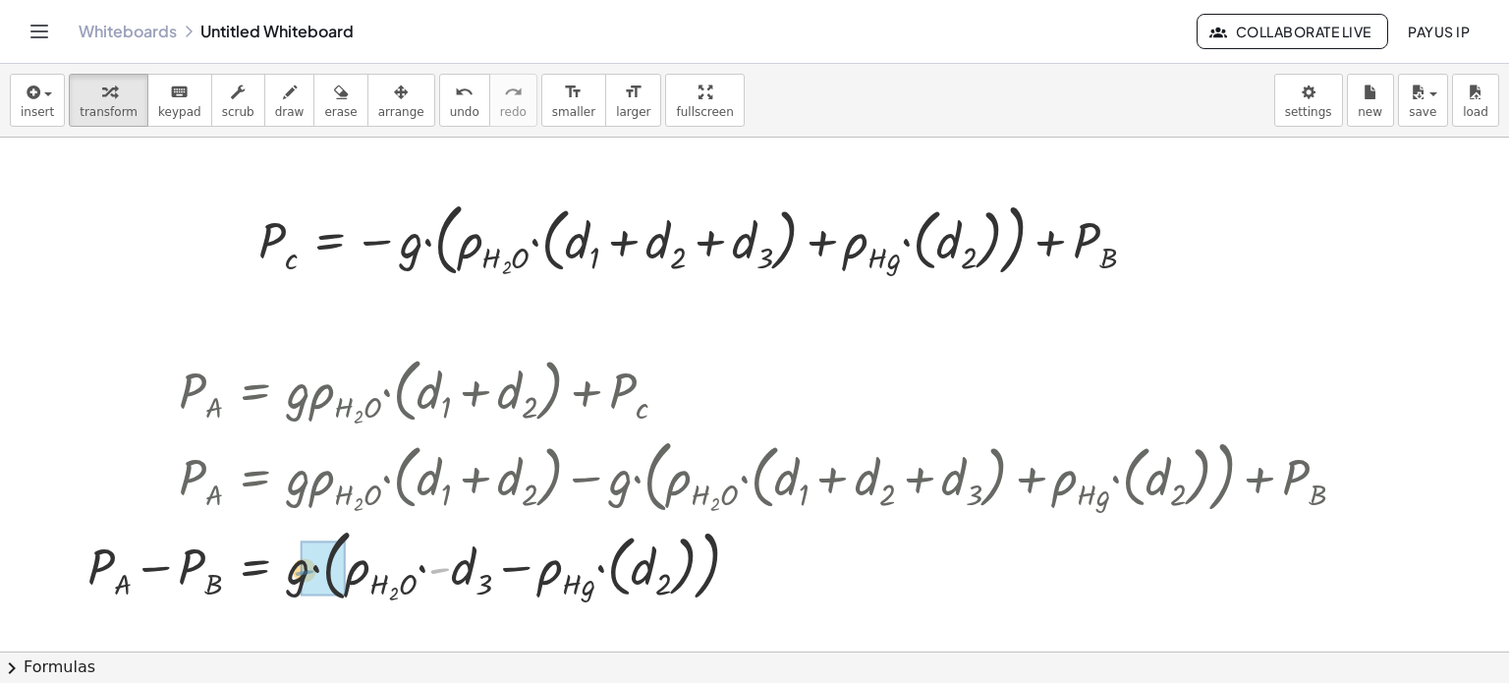
drag, startPoint x: 432, startPoint y: 569, endPoint x: 296, endPoint y: 571, distance: 136.6
click at [296, 571] on div at bounding box center [725, 564] width 1294 height 87
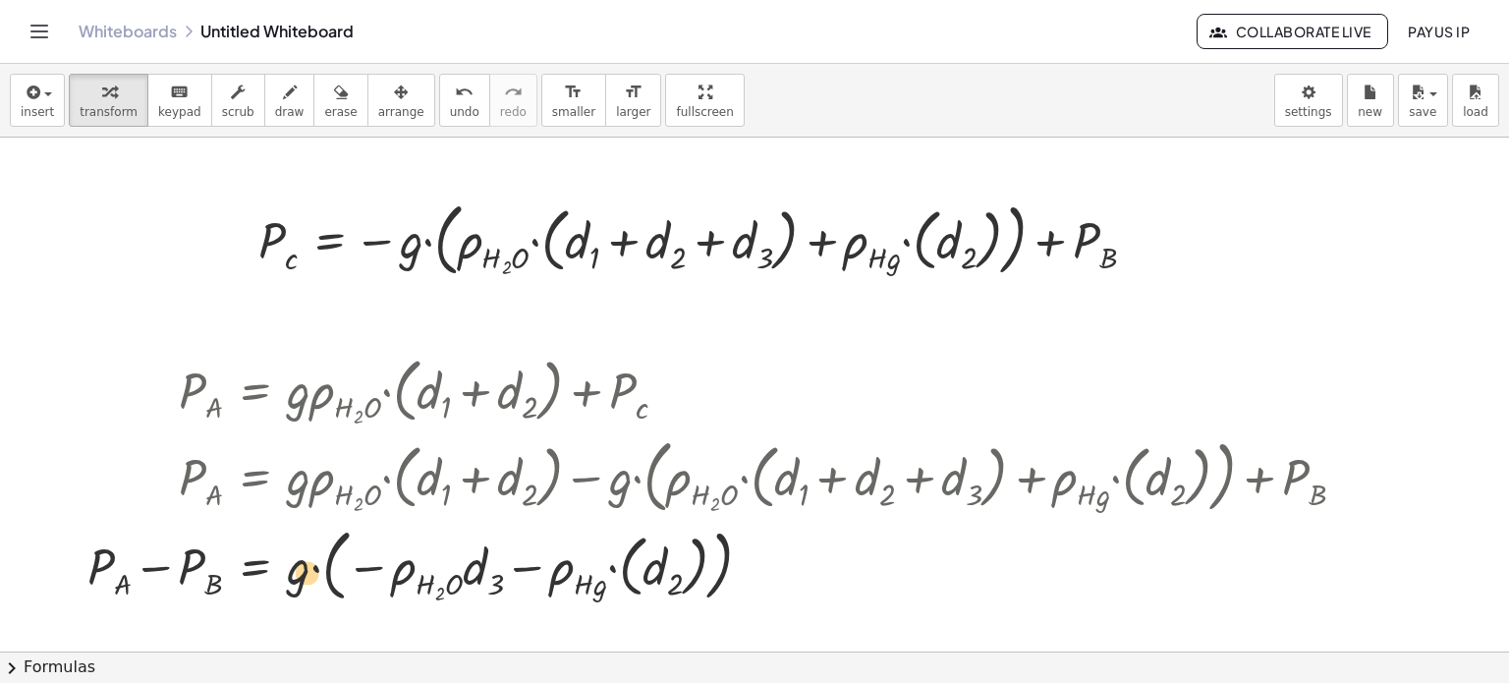
drag, startPoint x: 358, startPoint y: 570, endPoint x: 285, endPoint y: 573, distance: 72.8
click at [285, 573] on div at bounding box center [725, 564] width 1294 height 87
drag, startPoint x: 382, startPoint y: 569, endPoint x: 333, endPoint y: 572, distance: 49.2
click at [333, 572] on div at bounding box center [725, 564] width 1294 height 87
